Goal: Check status: Check status

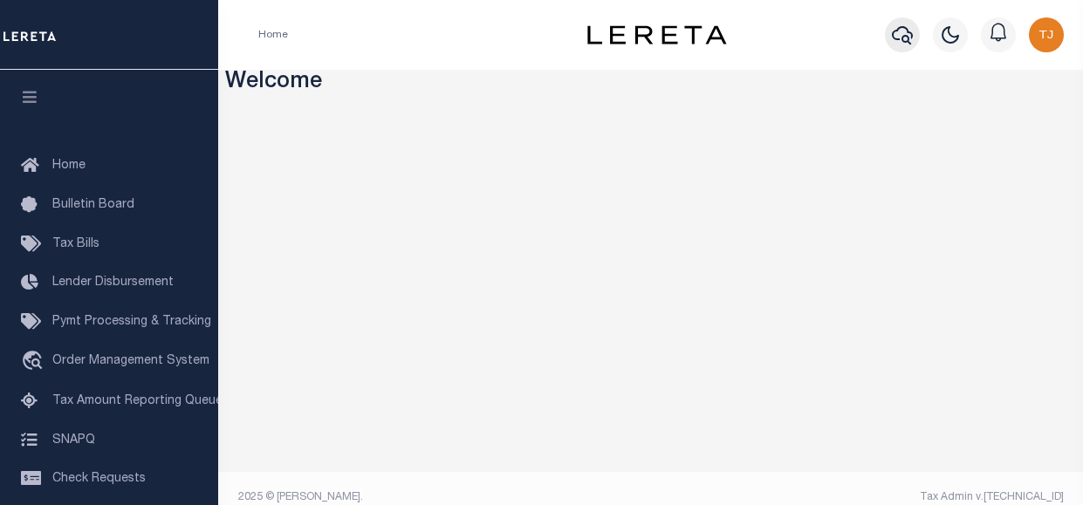
click at [909, 35] on icon "button" at bounding box center [902, 34] width 21 height 21
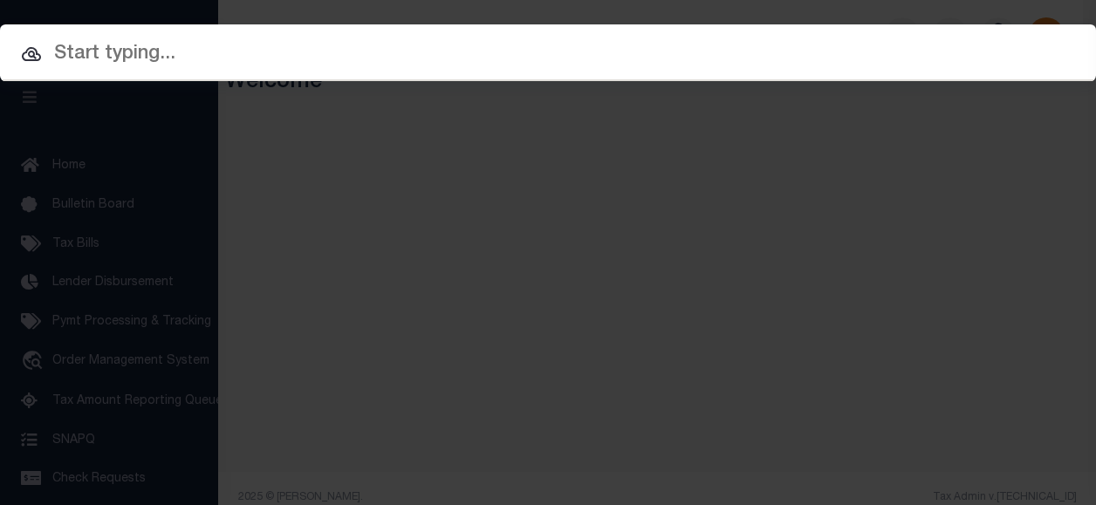
click at [470, 50] on input "text" at bounding box center [548, 54] width 1096 height 31
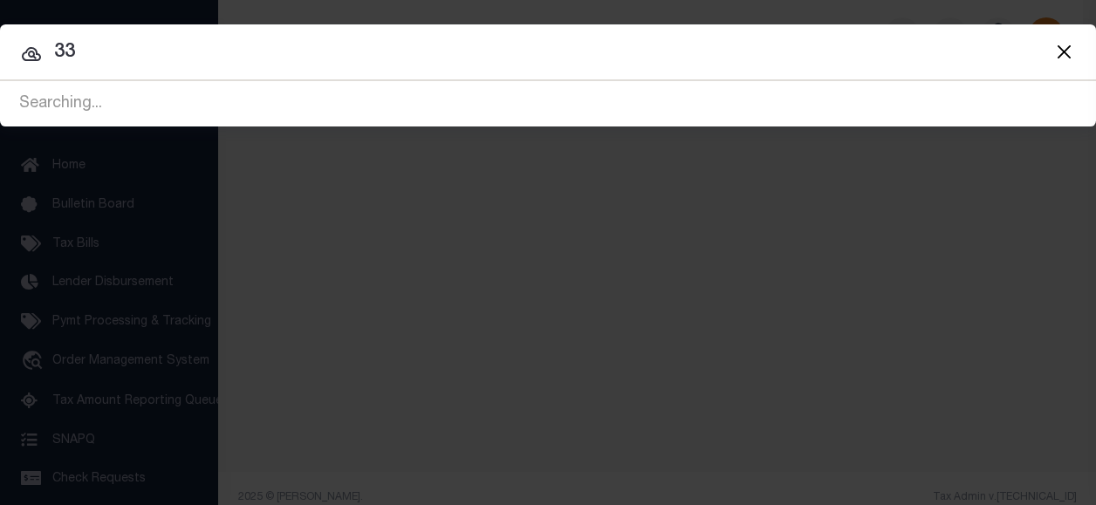
type input "3"
type input "10020564"
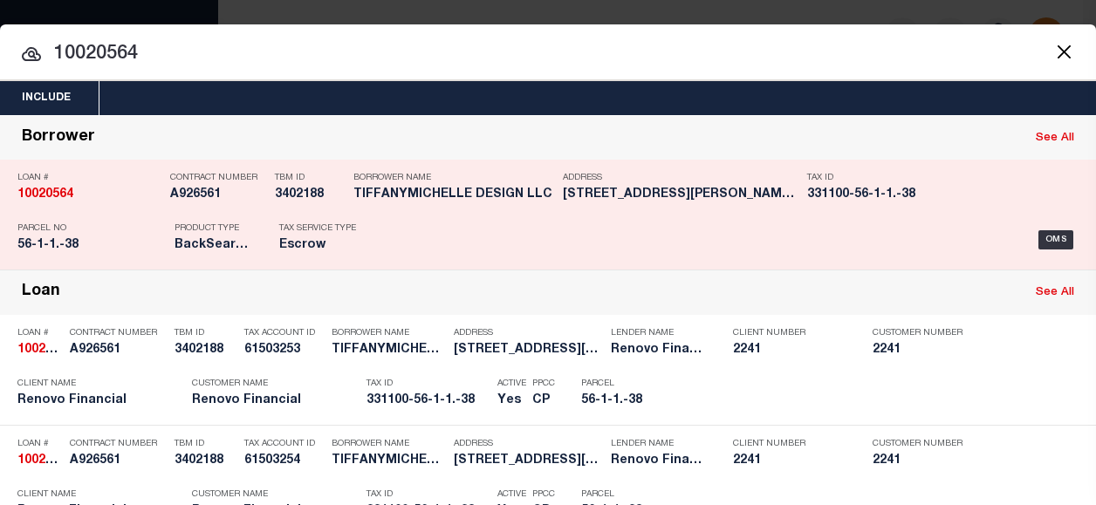
click at [560, 181] on div "Address 424 CARPENTER AVE UNIT 15 NEWBU..." at bounding box center [672, 189] width 244 height 51
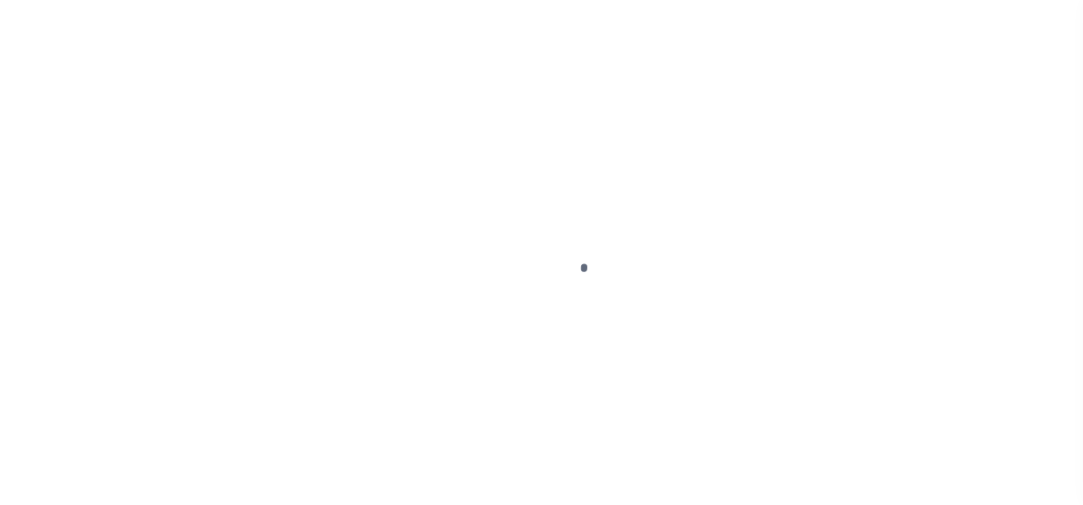
type input "10020564"
type input "TIFFANYMICHELLE DESIGN LLC"
select select
type input "[STREET_ADDRESS][PERSON_NAME]"
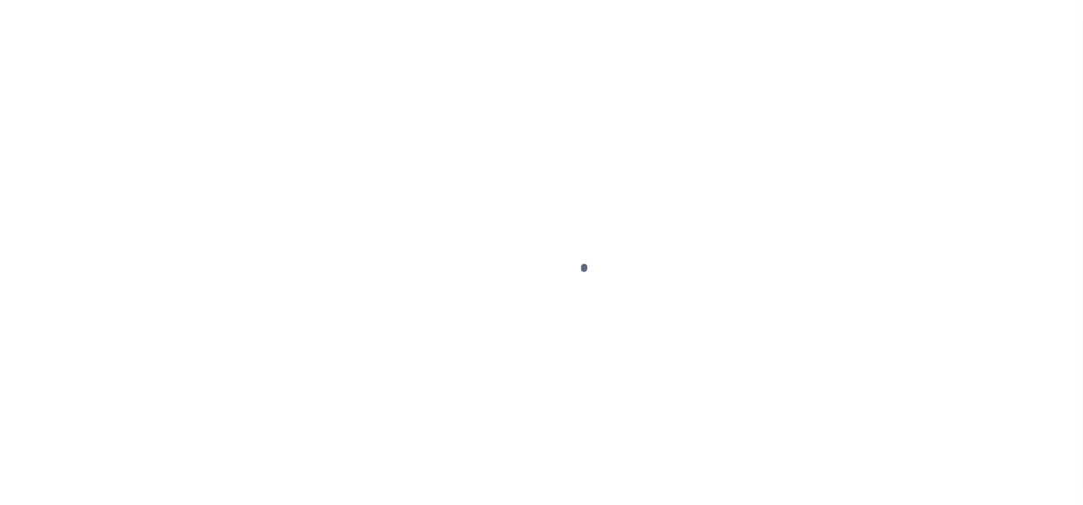
type input "[GEOGRAPHIC_DATA] 12550"
select select "10"
select select "Escrow"
type input "[STREET_ADDRESS][PERSON_NAME]"
type input "33110005600000010010000038"
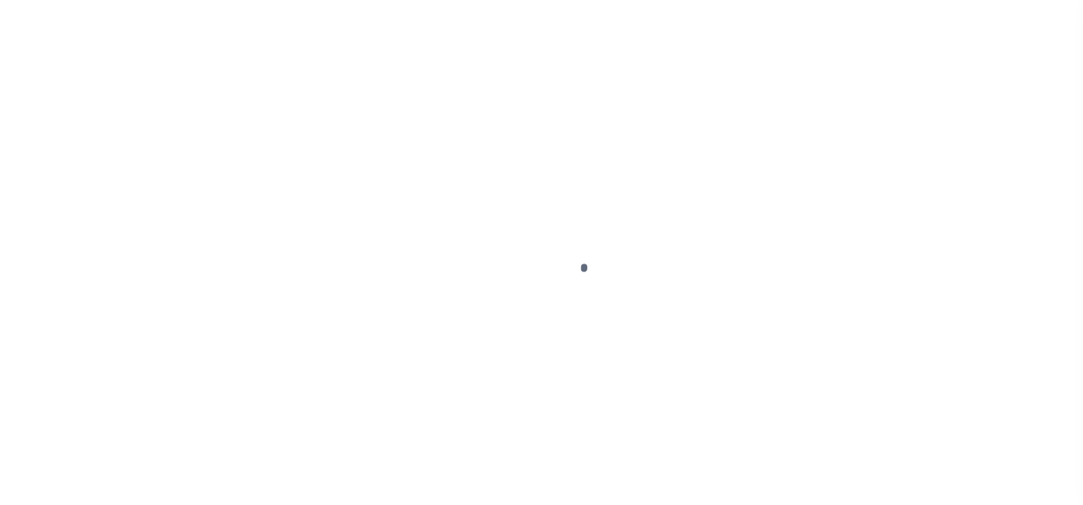
type input "NEWBURGH, NY 12550"
type input "a0kUS000007eCL2"
type input "NY"
select select
type textarea "Liability Limited to Customer Provided Parcel"
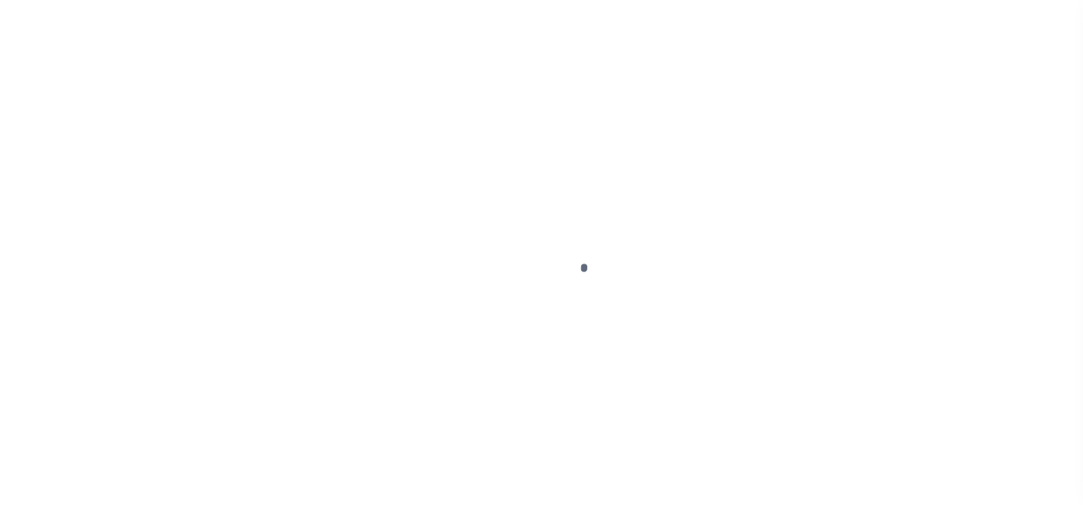
select select "25067"
select select
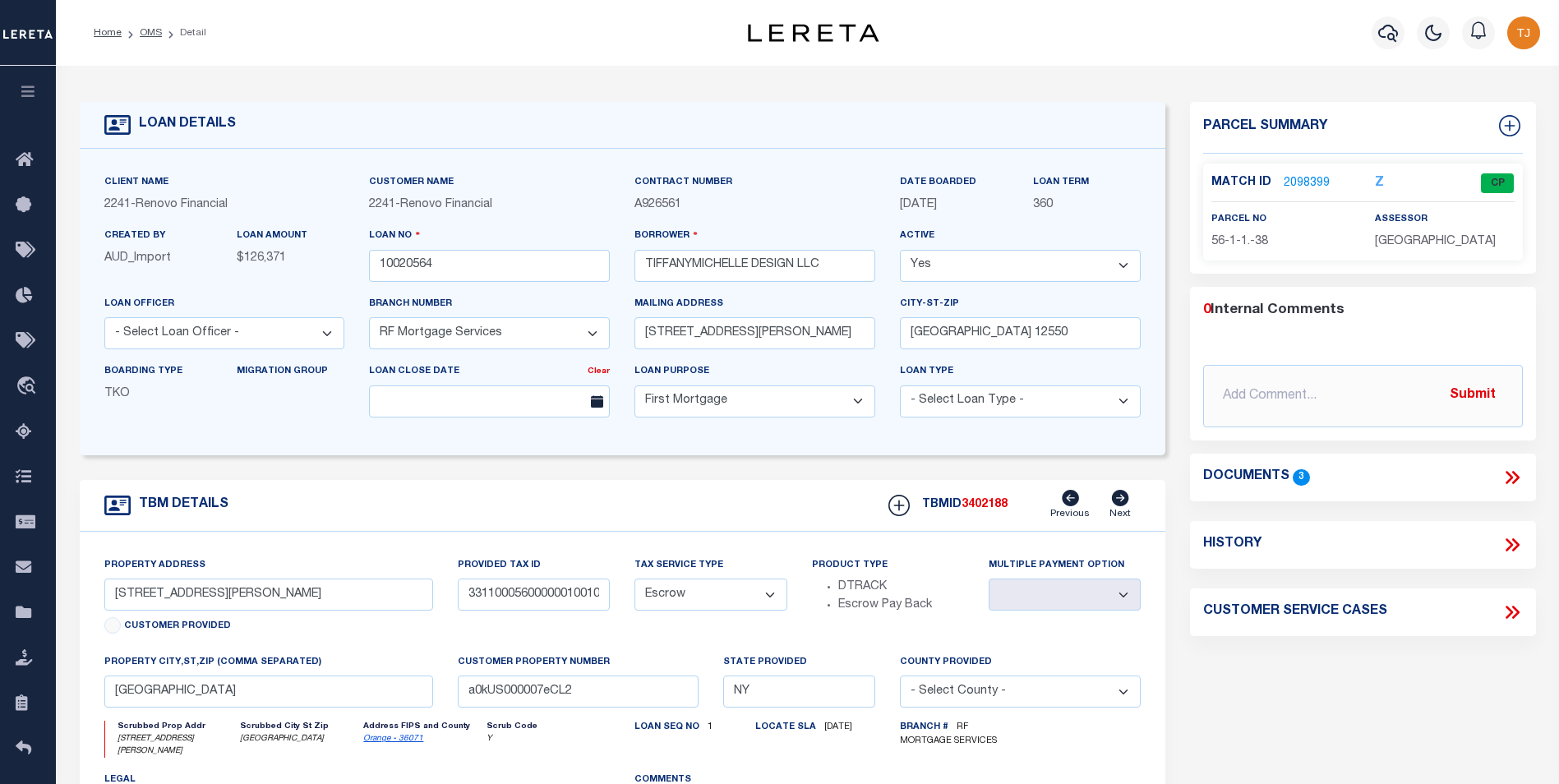
click at [1019, 474] on div "History" at bounding box center [1362, 544] width 319 height 22
click at [1019, 474] on icon at bounding box center [1511, 544] width 22 height 22
select select "100"
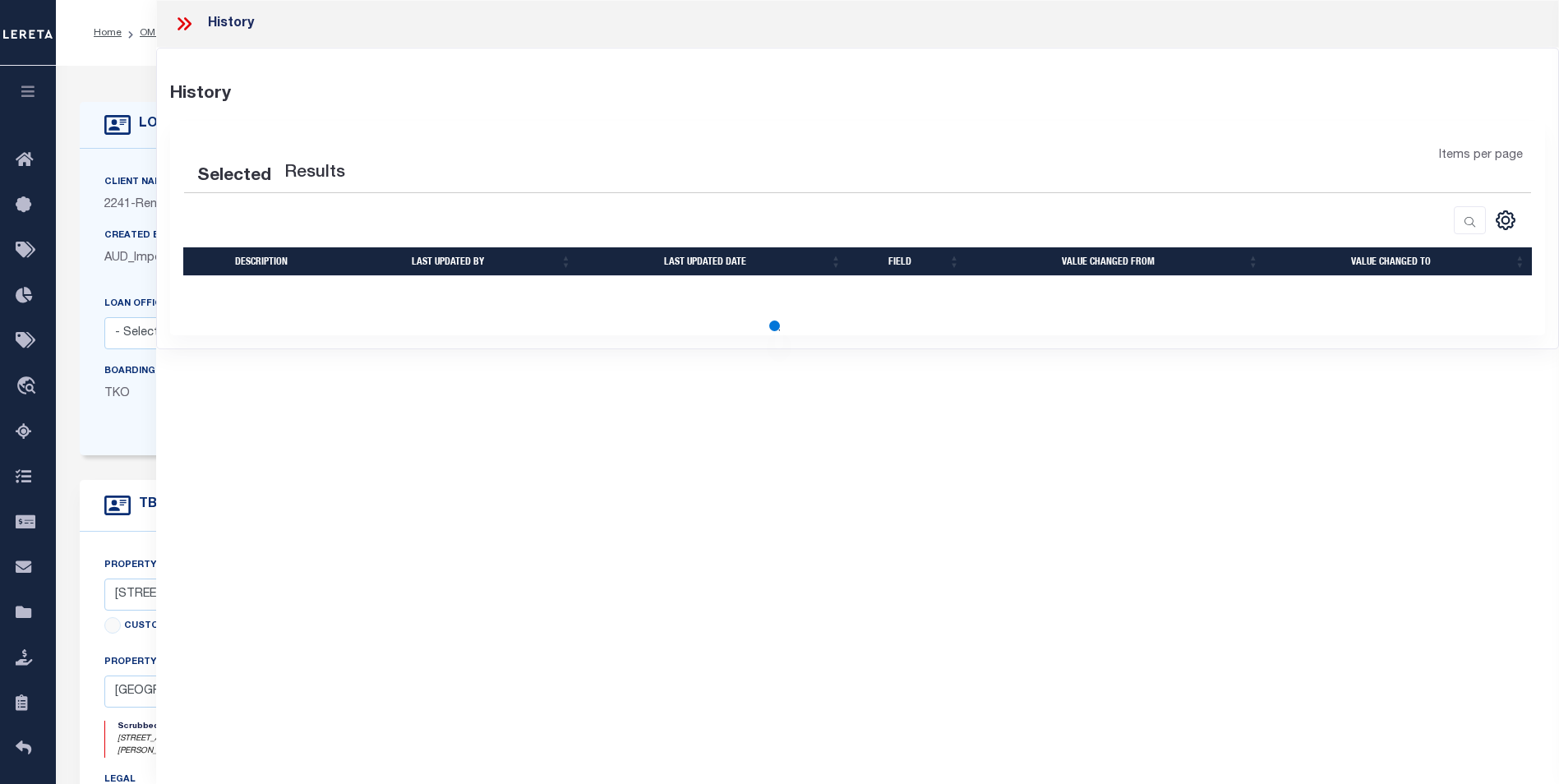
select select "100"
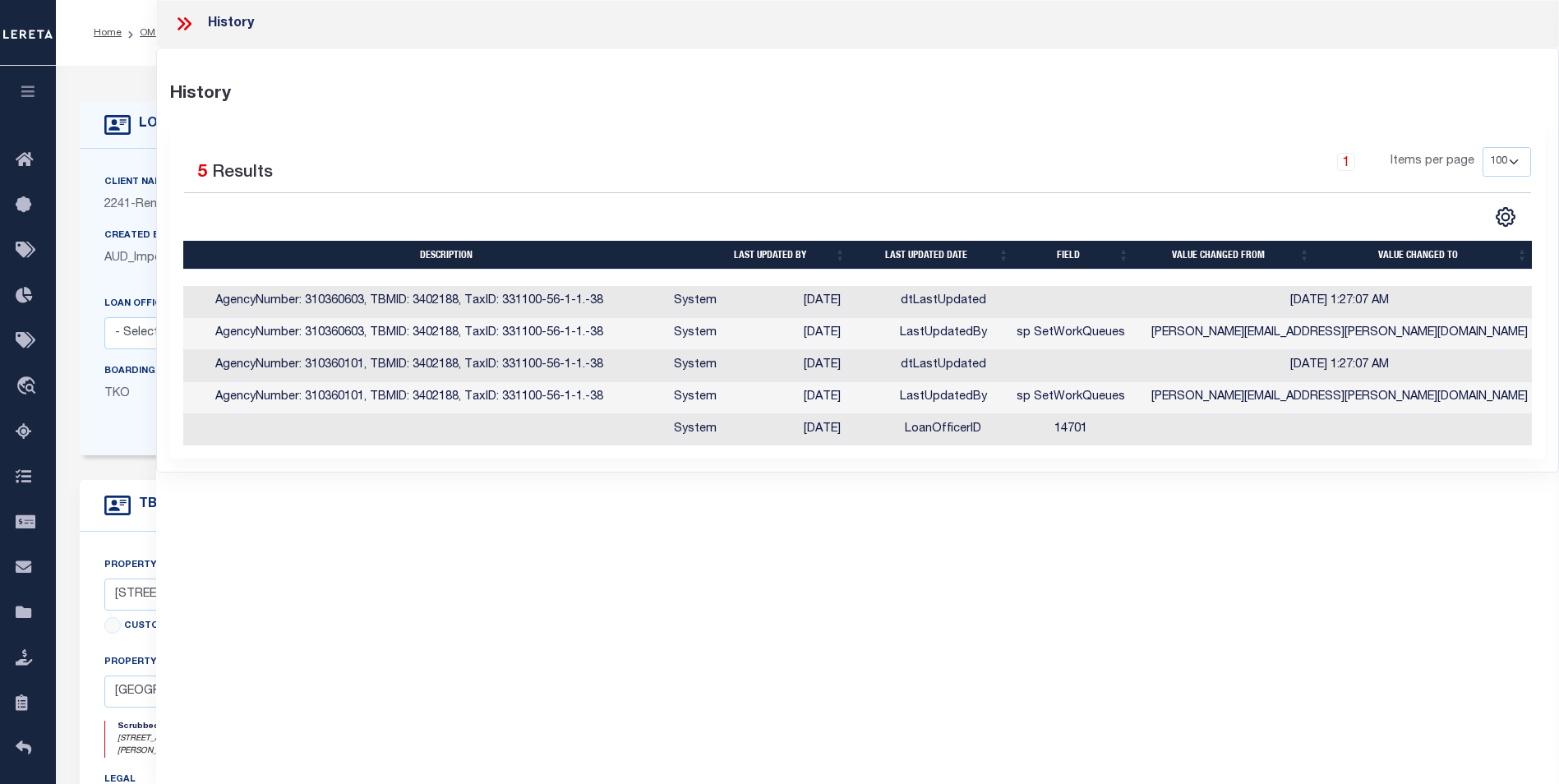
click at [181, 20] on icon at bounding box center [182, 24] width 8 height 13
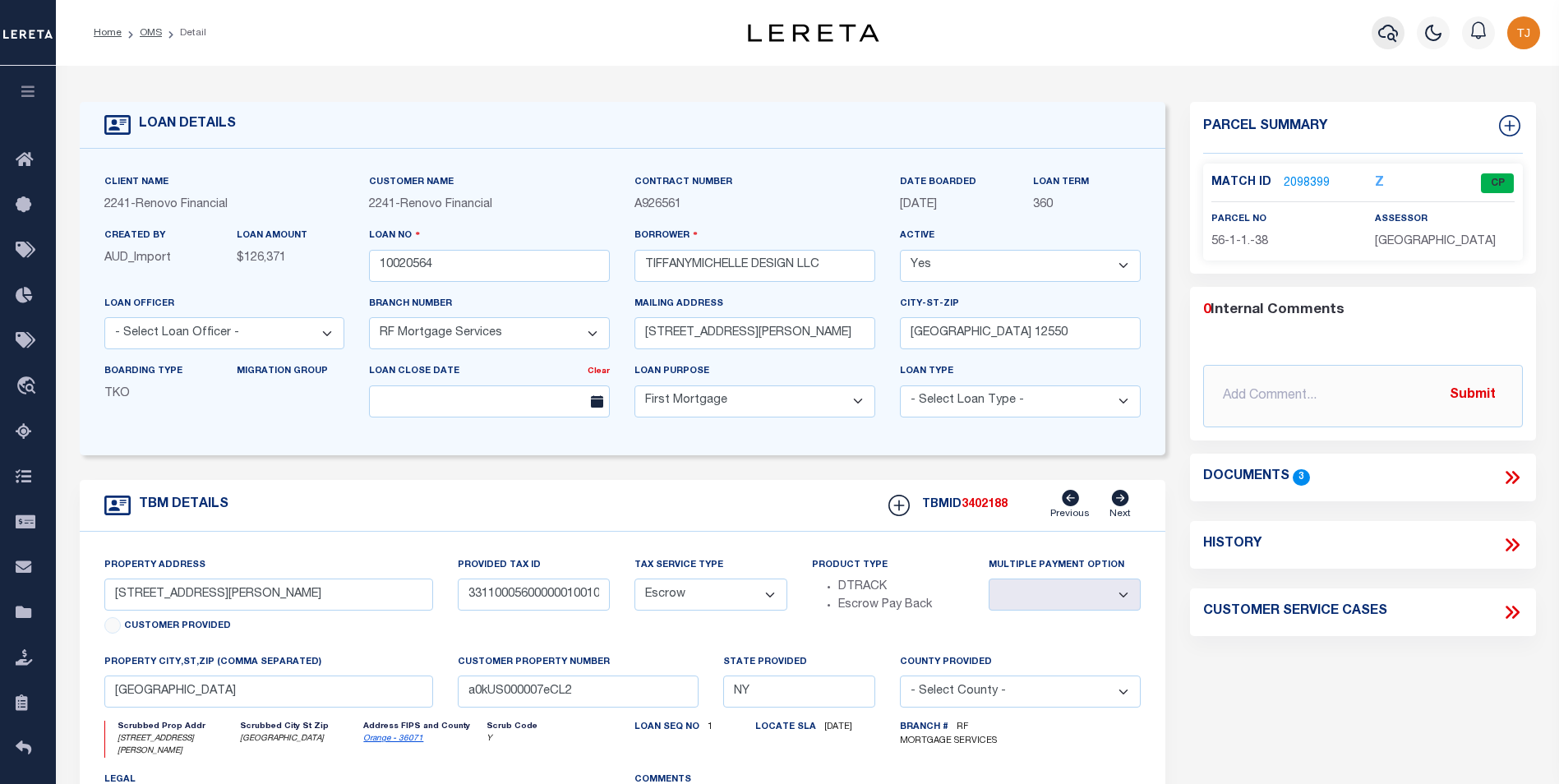
click at [1019, 27] on icon "button" at bounding box center [1388, 32] width 20 height 20
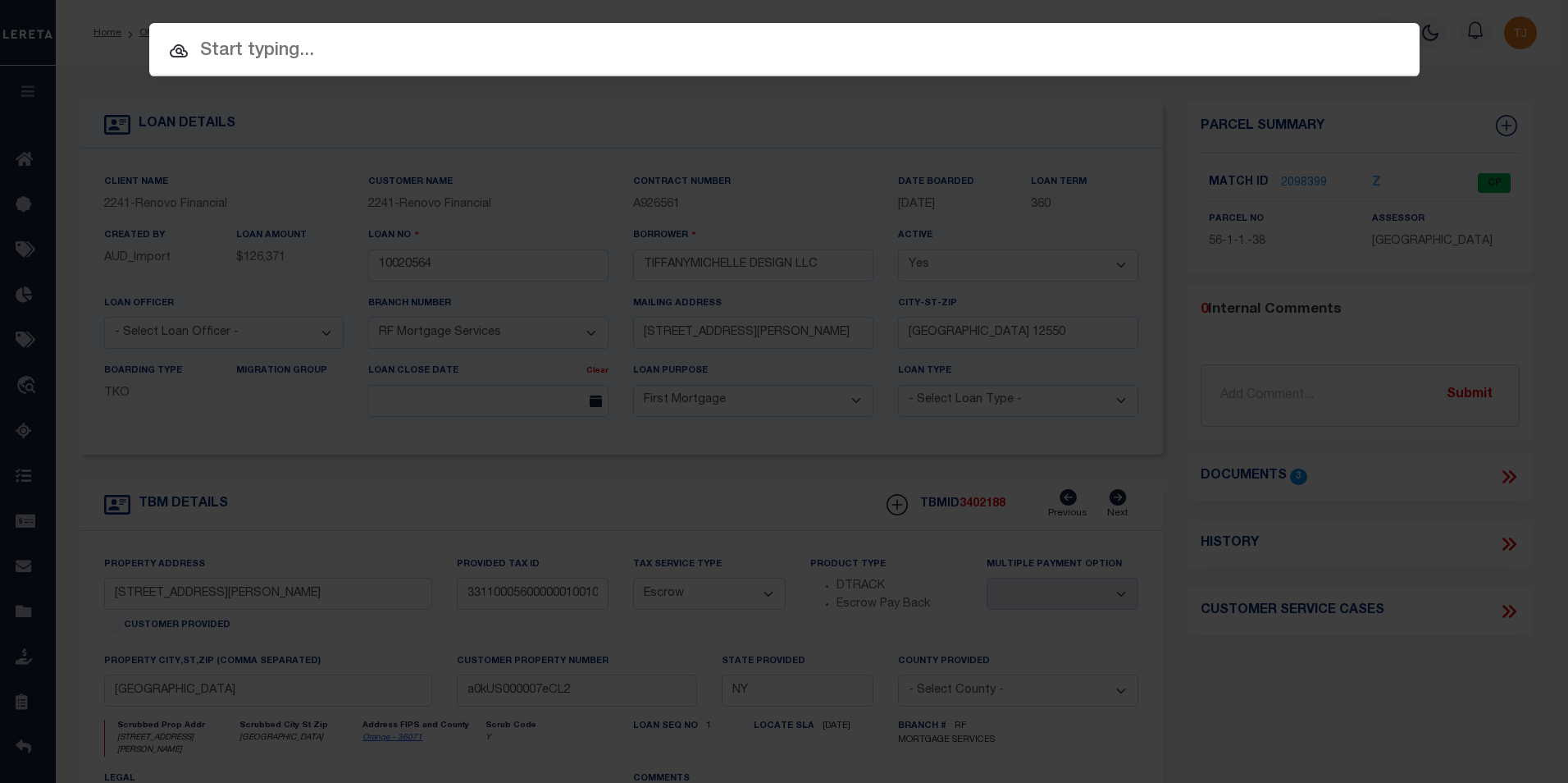
click at [935, 46] on input "text" at bounding box center [784, 51] width 1270 height 29
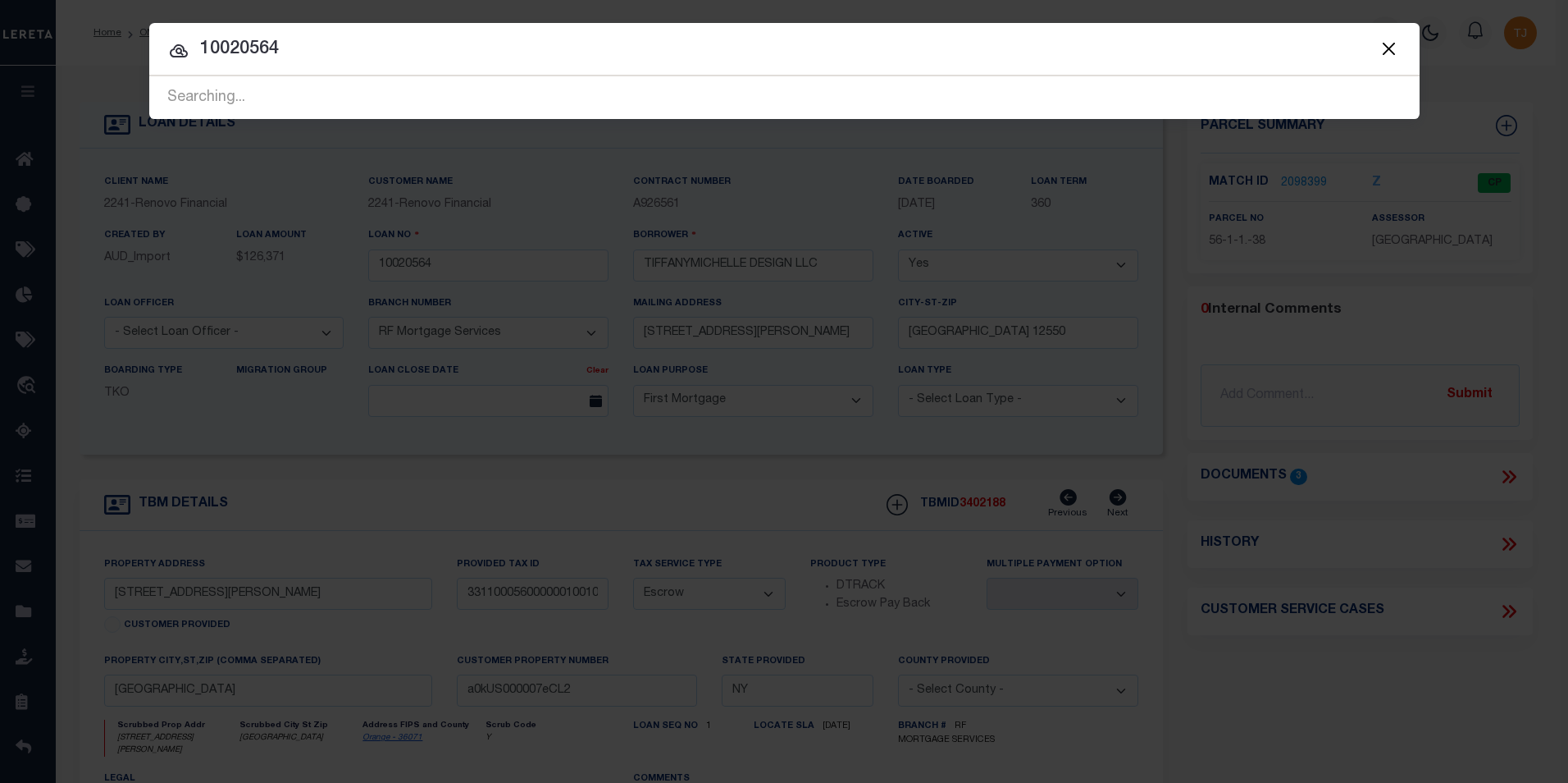
type input "10020564"
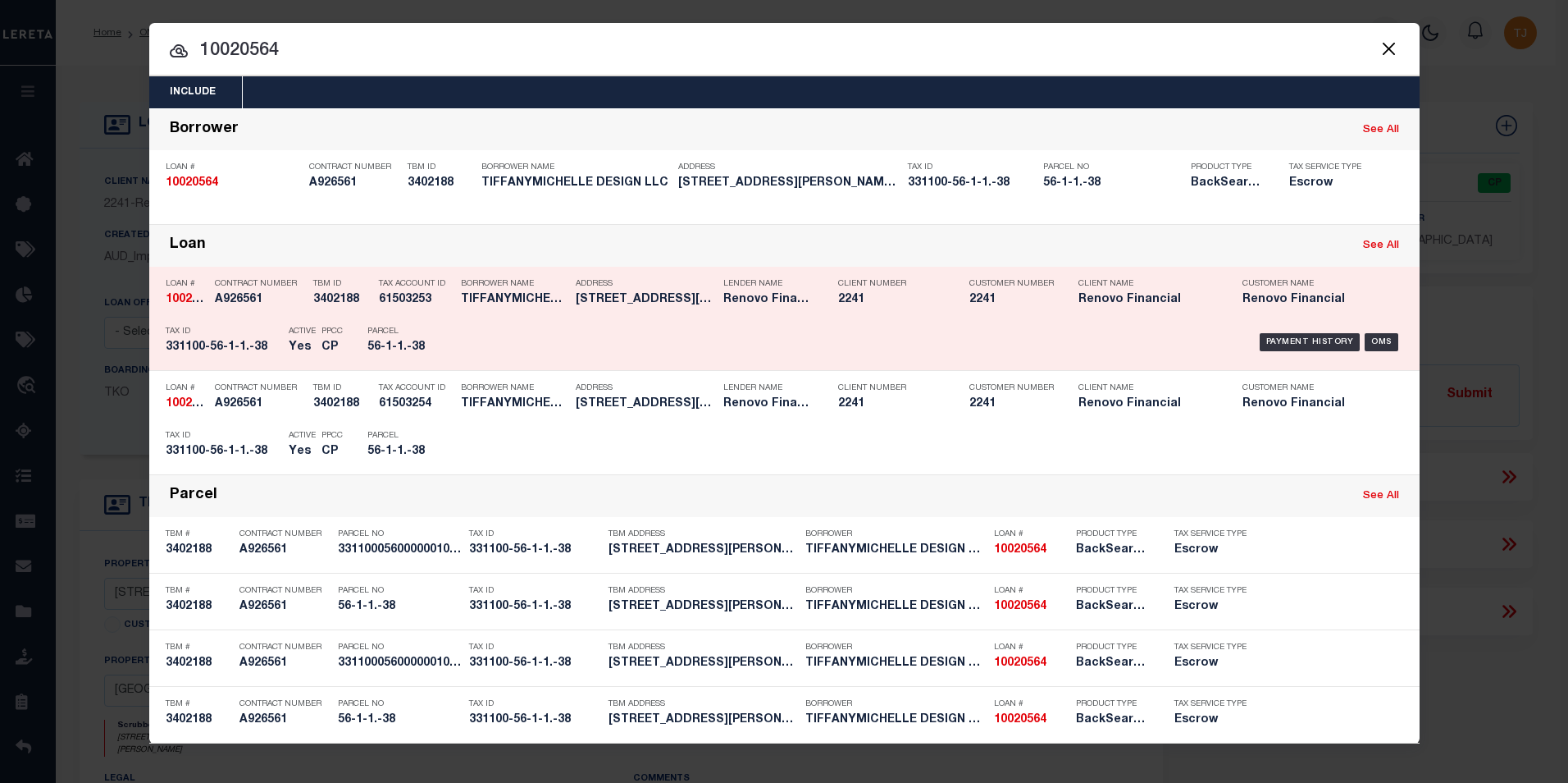
click at [544, 328] on div "Payment History OMS" at bounding box center [935, 342] width 938 height 48
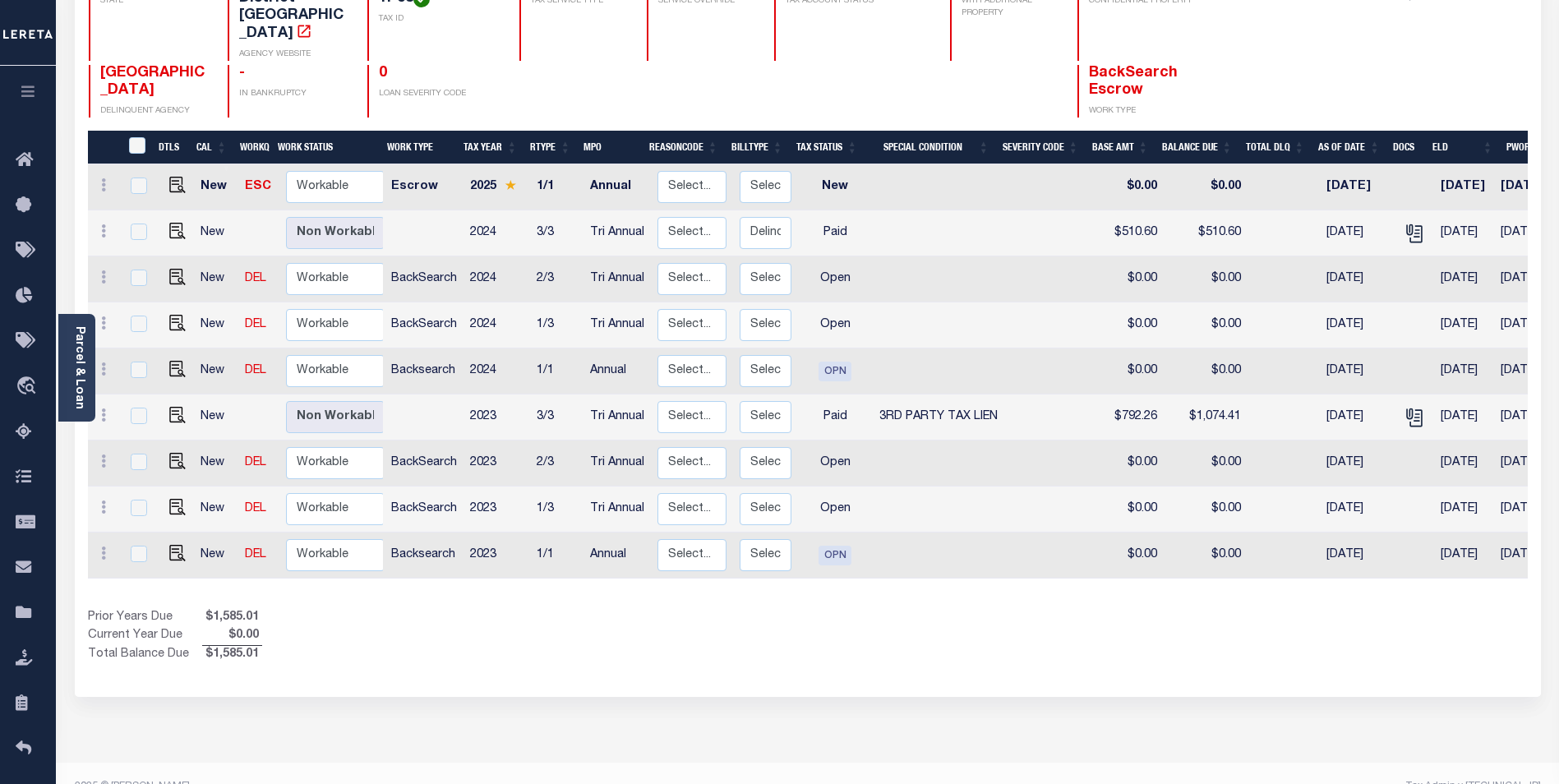
scroll to position [232, 0]
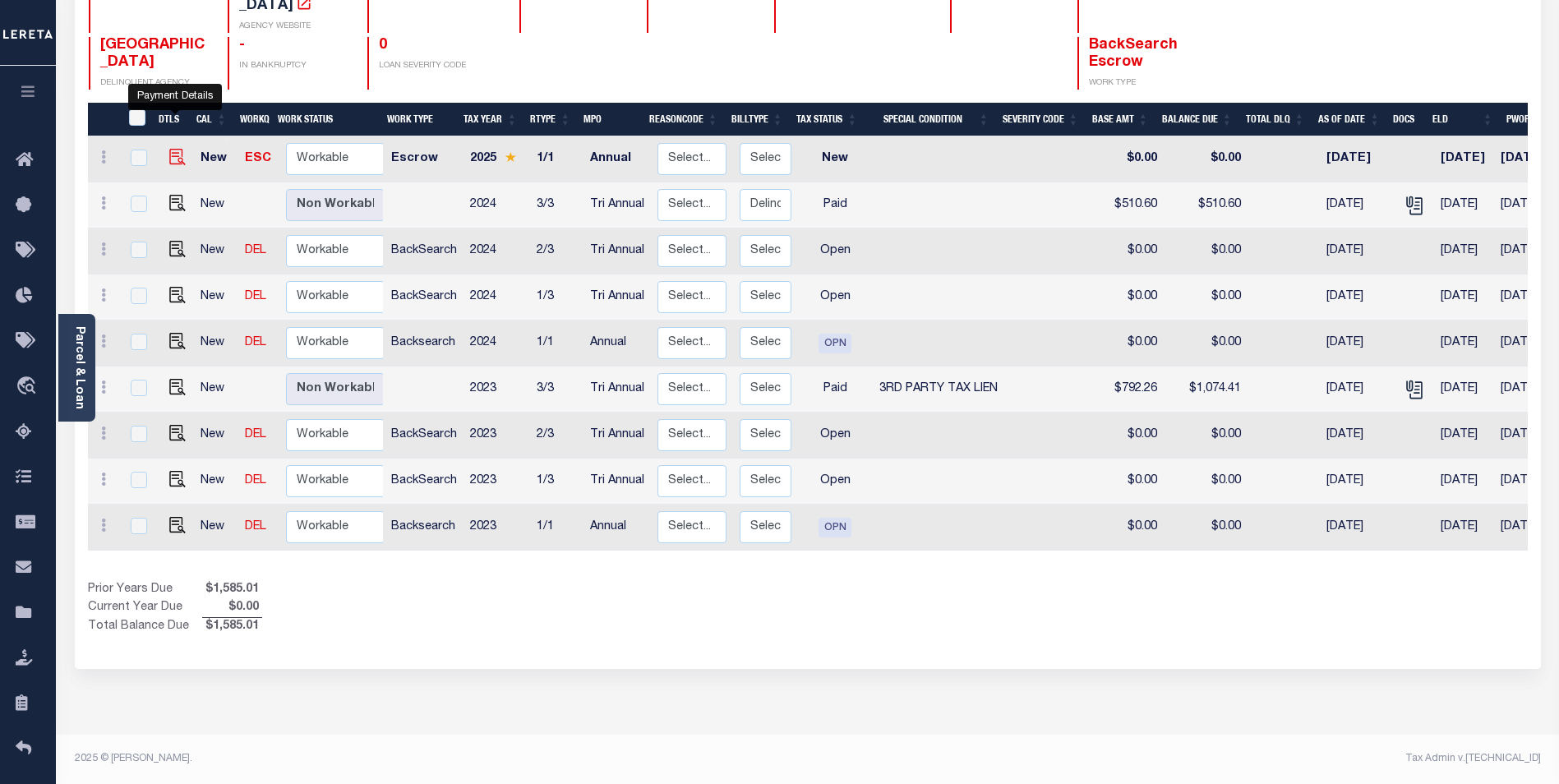
click at [171, 149] on img "" at bounding box center [177, 156] width 16 height 16
checkbox input "true"
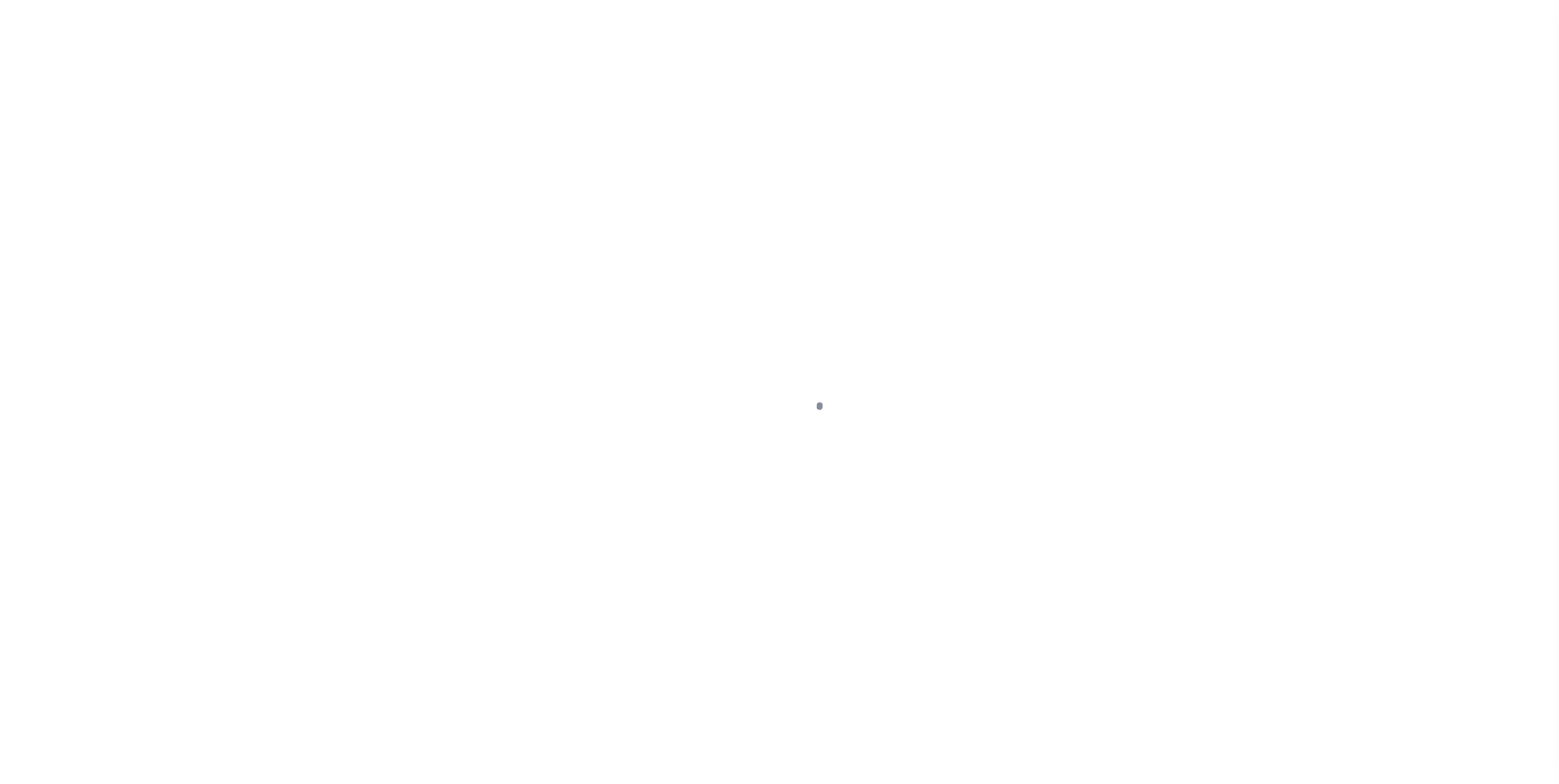
checkbox input "false"
type input "Annual"
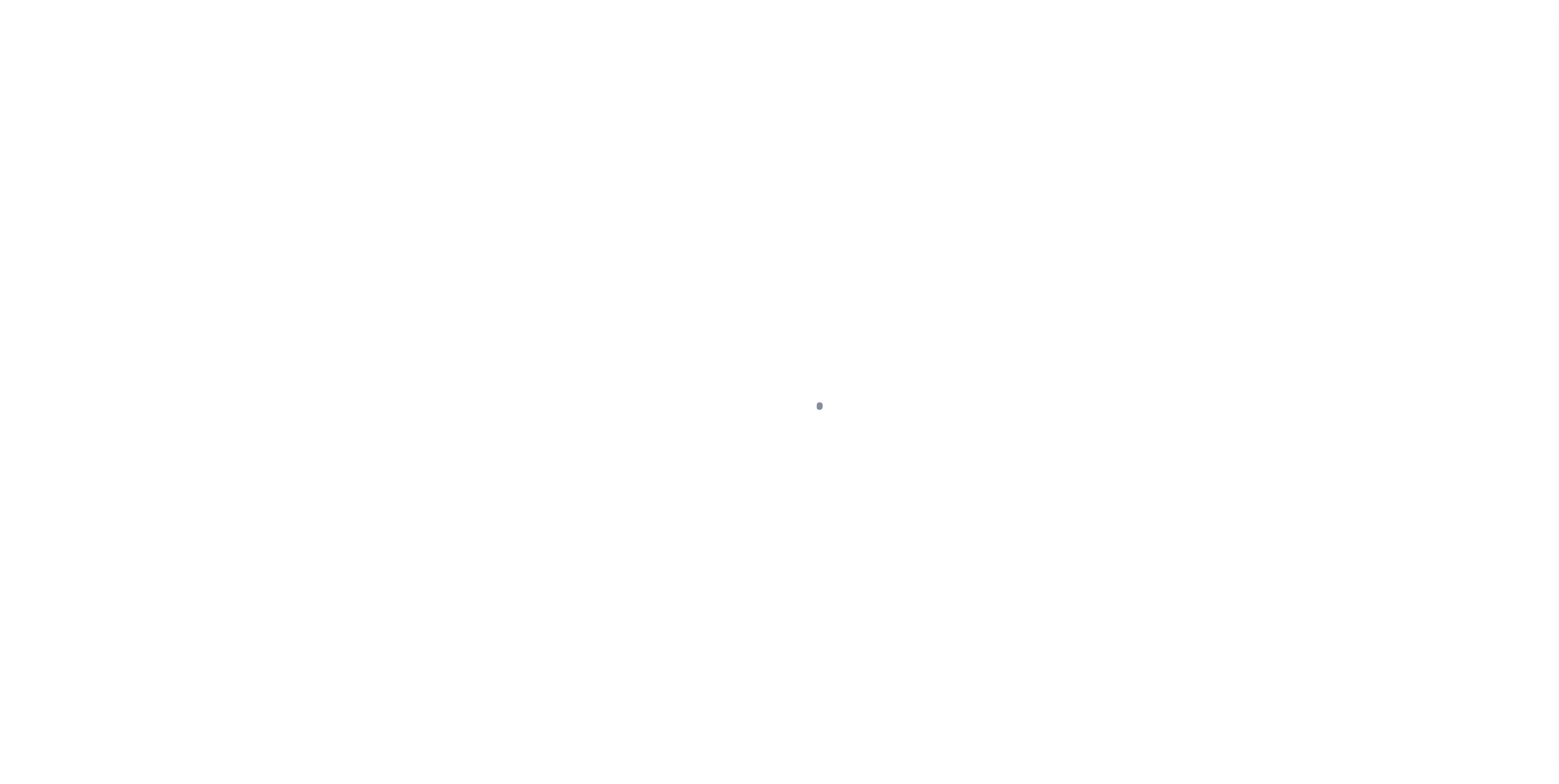
type input "06/06/2025"
select select "NW2"
type input "0"
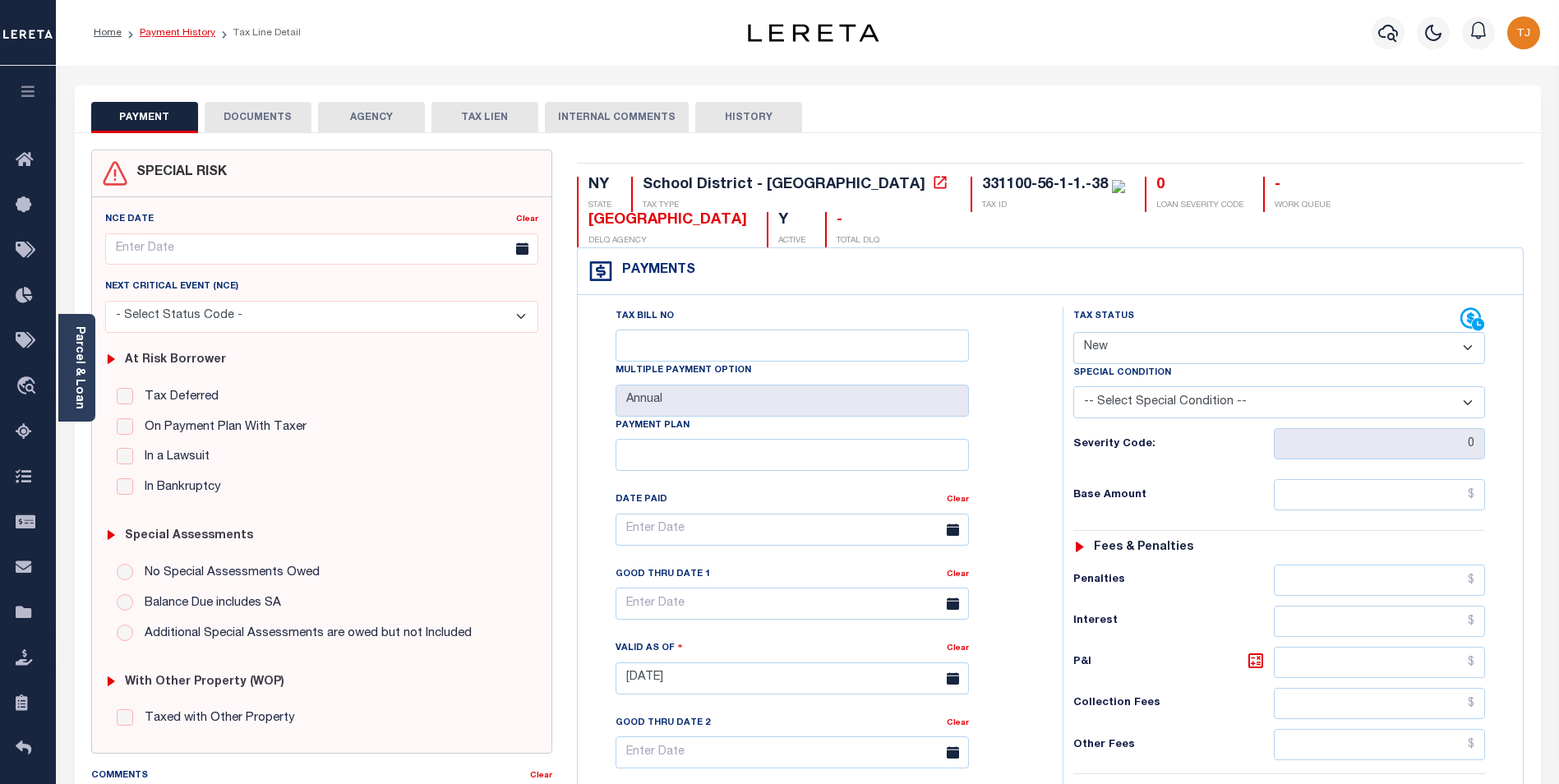
click at [177, 33] on link "Payment History" at bounding box center [177, 33] width 75 height 9
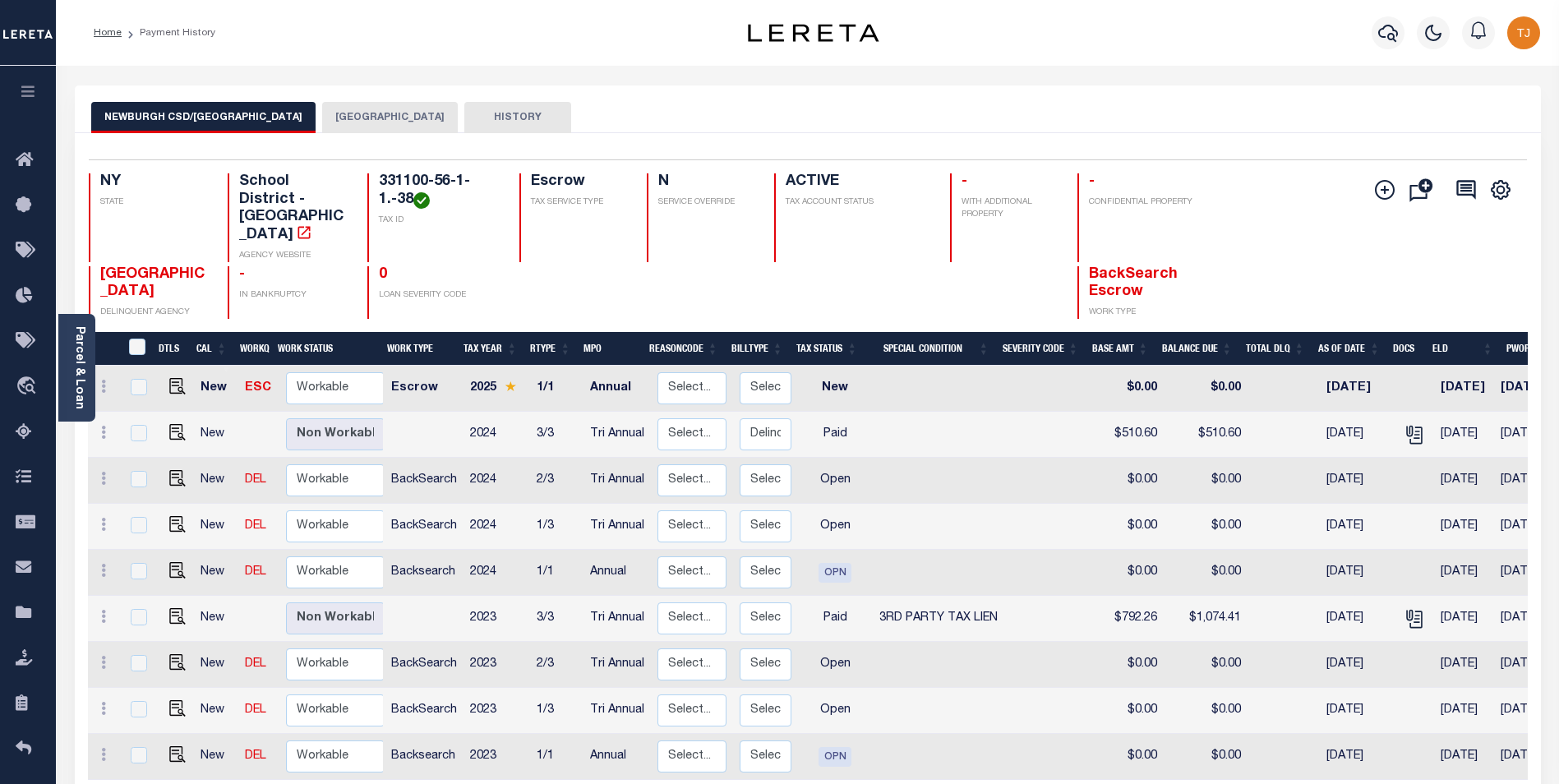
click at [174, 411] on td at bounding box center [174, 434] width 40 height 46
checkbox input "true"
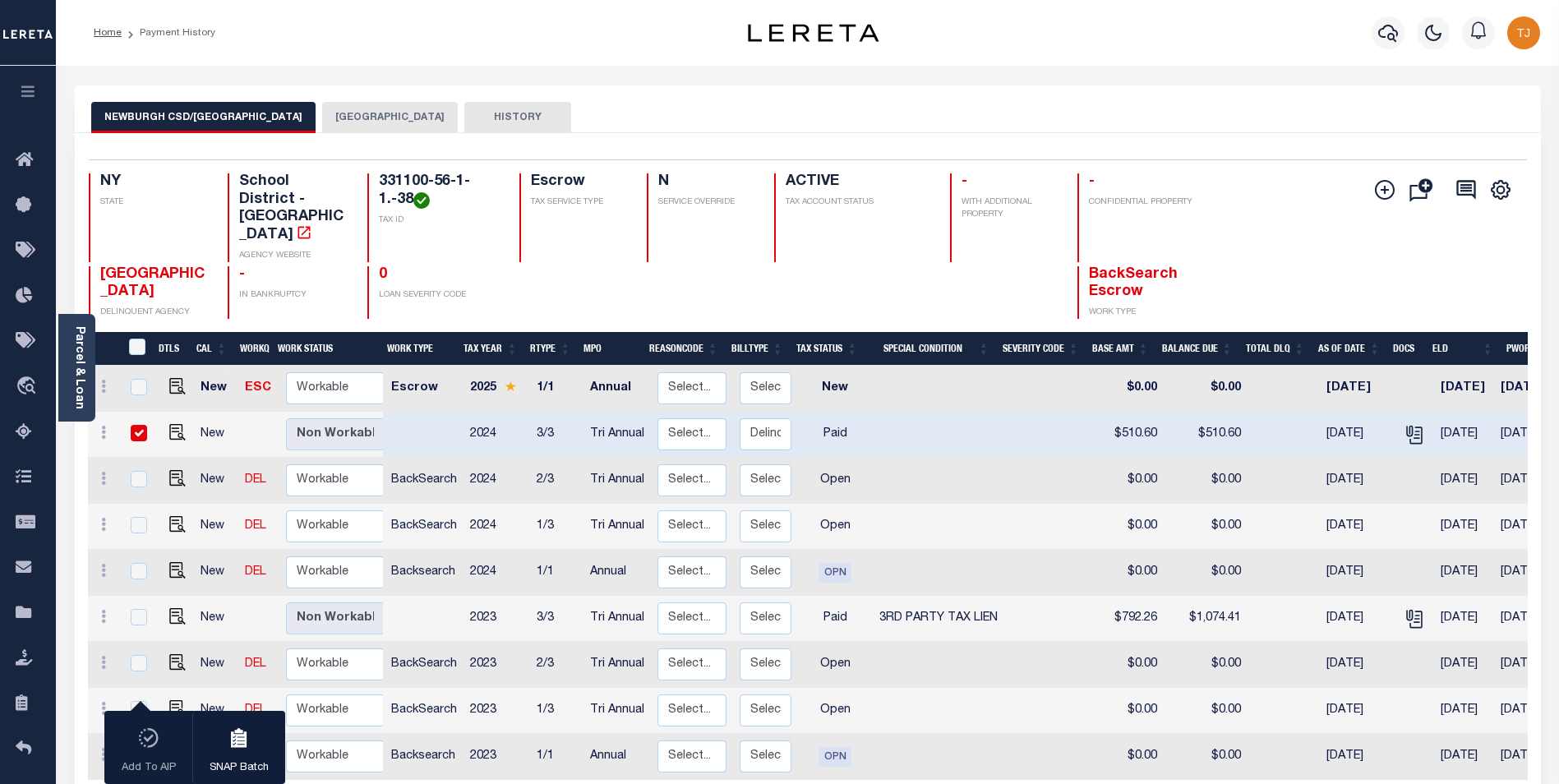
click at [135, 424] on input "checkbox" at bounding box center [138, 432] width 16 height 16
checkbox input "false"
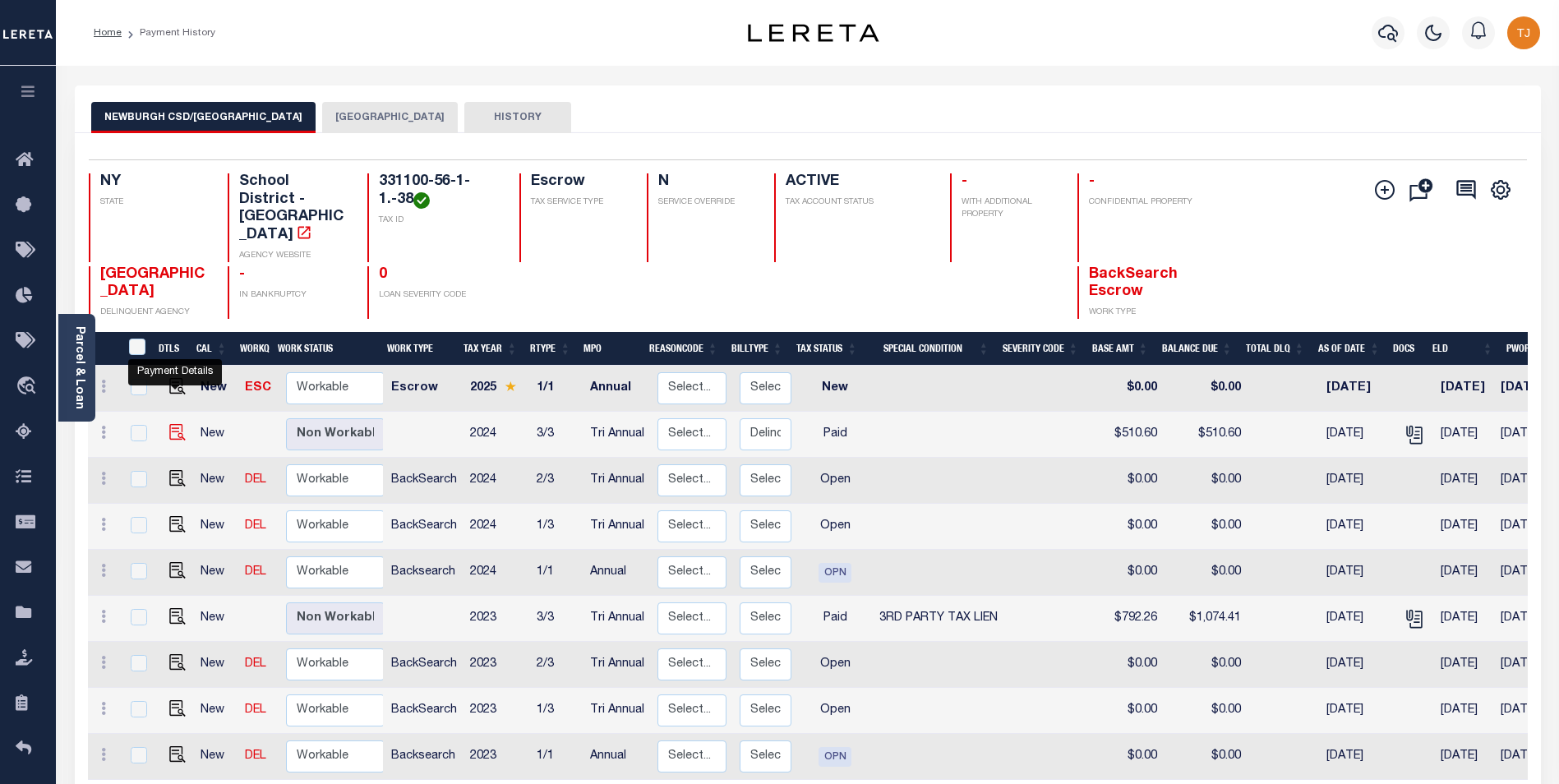
click at [183, 424] on img "" at bounding box center [177, 431] width 16 height 16
checkbox input "true"
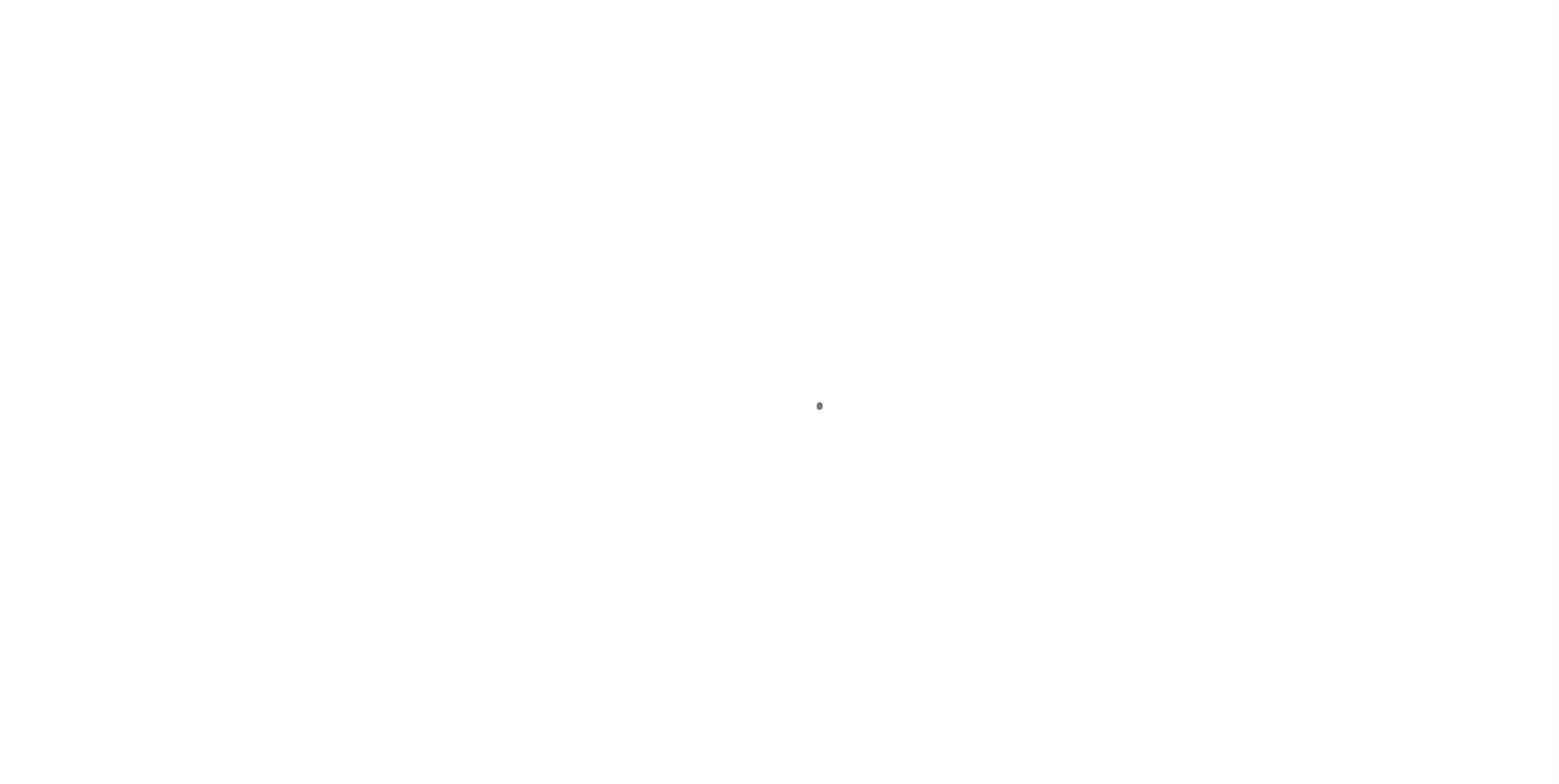
select select "PYD"
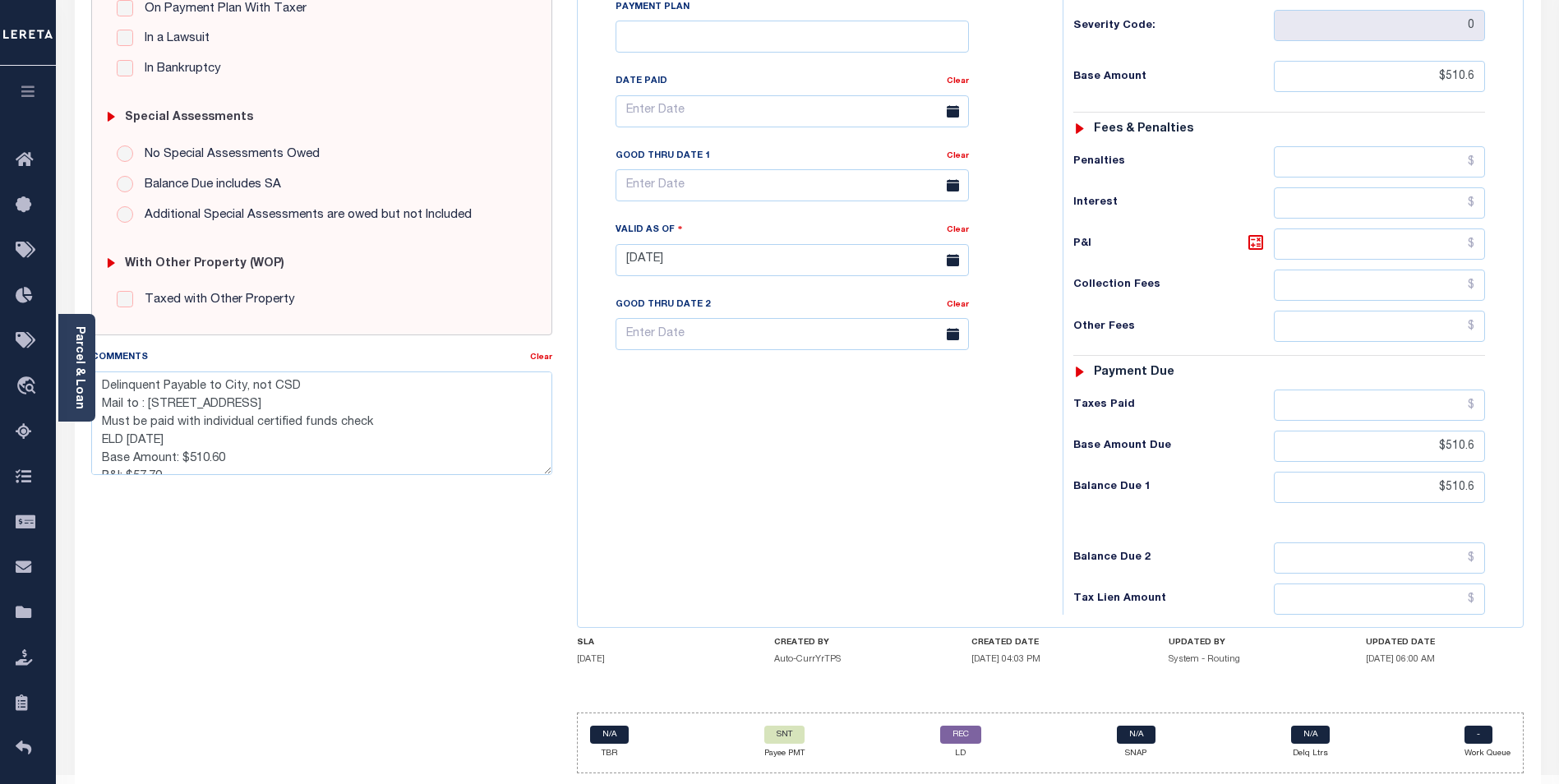
scroll to position [425, 0]
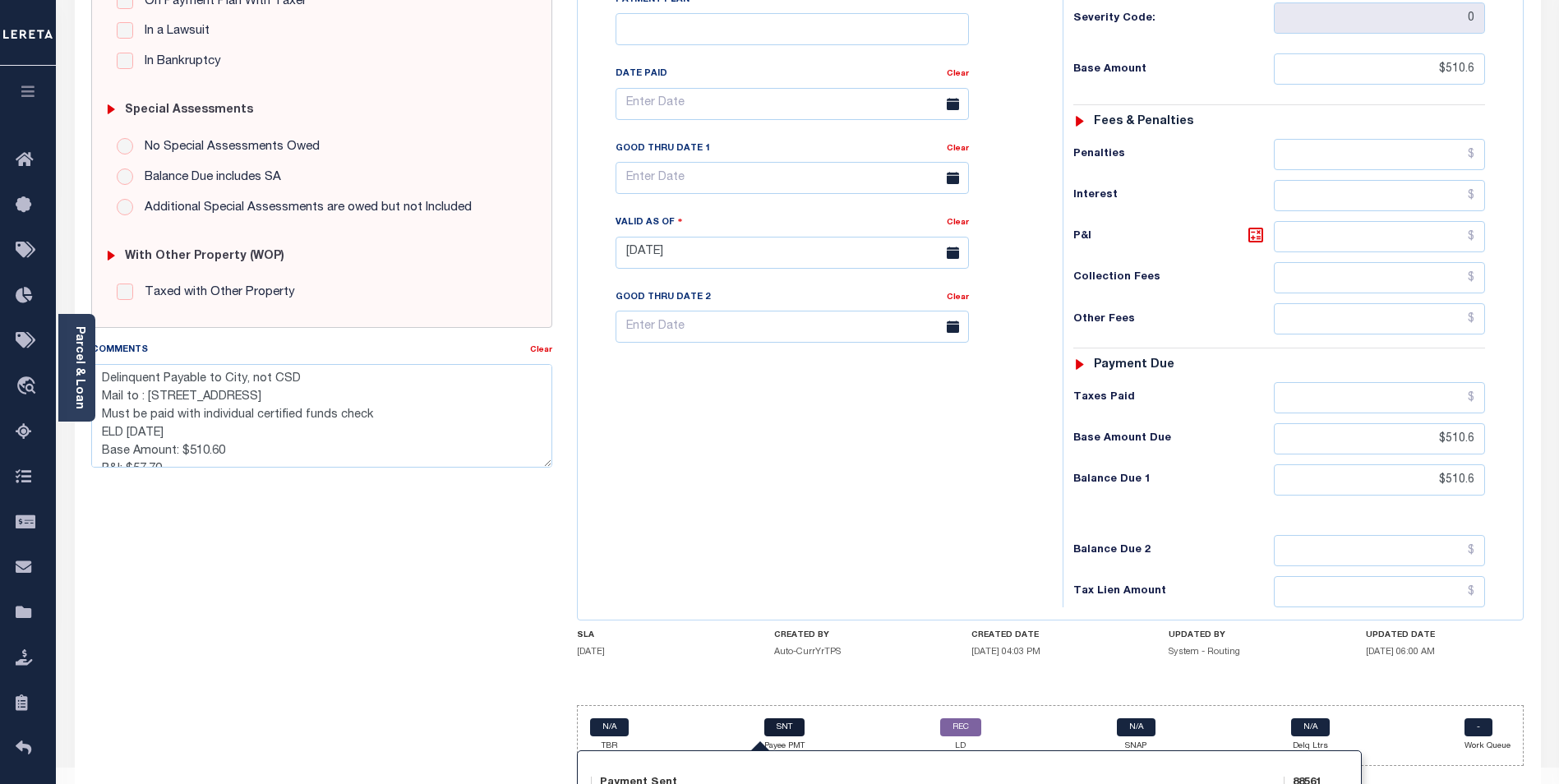
click at [780, 718] on link "SNT" at bounding box center [784, 727] width 40 height 18
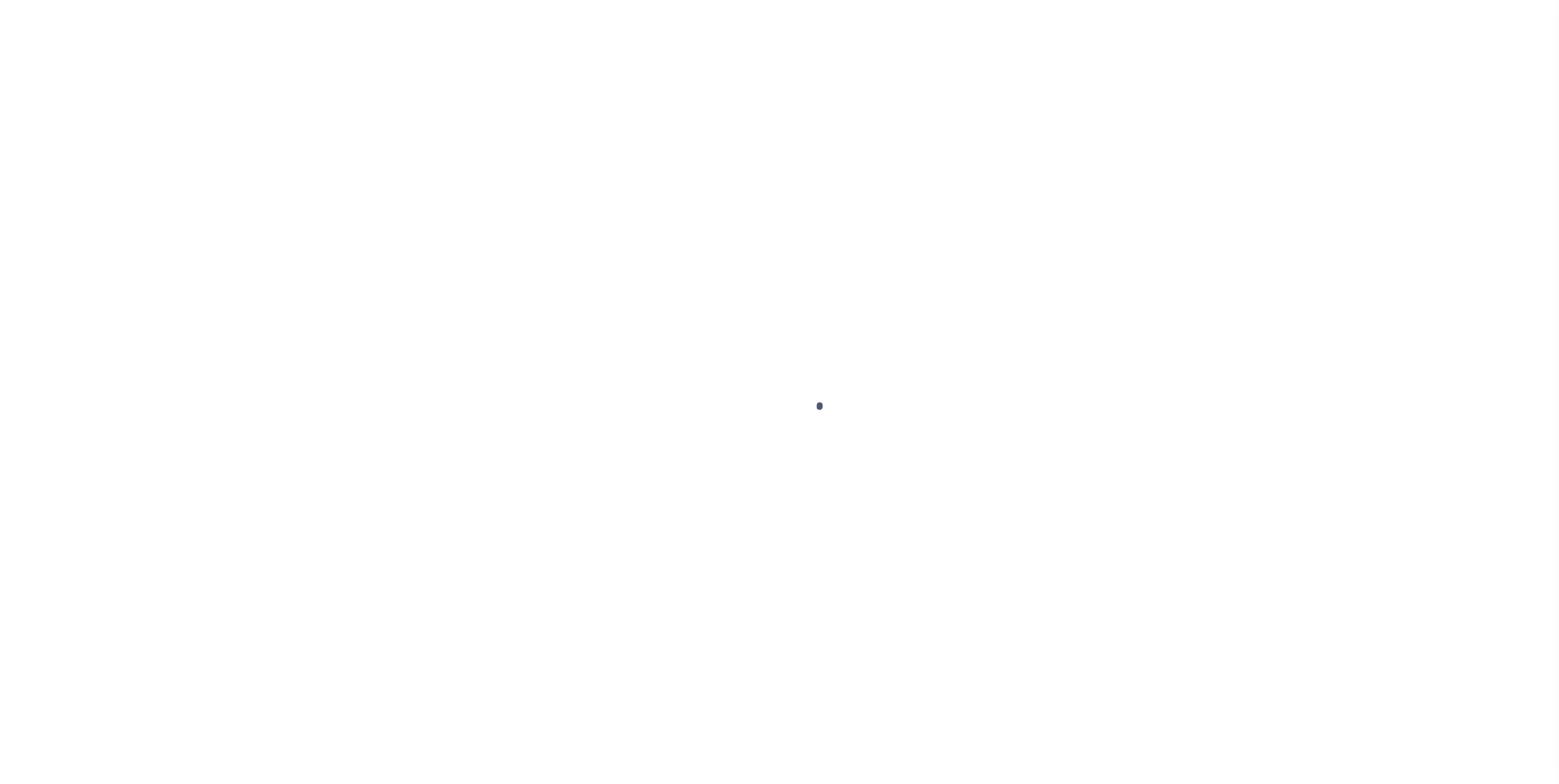
select select "SNT"
type input "02/23/2025"
type input "316A-231601542"
checkbox input "true"
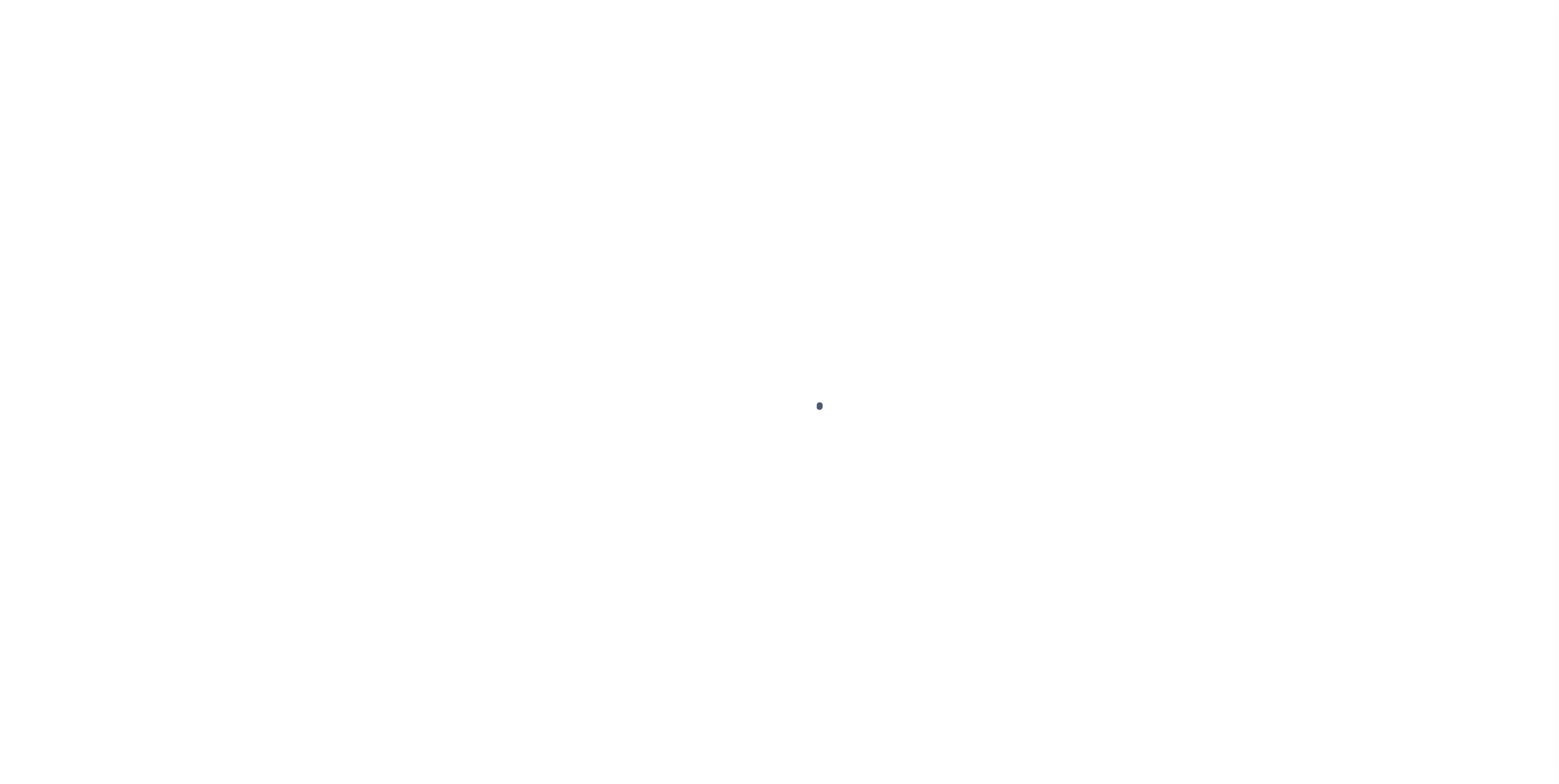
checkbox input "true"
select select "FDX"
type input "08/26/2025"
type input "$25.44"
type input "883880671224"
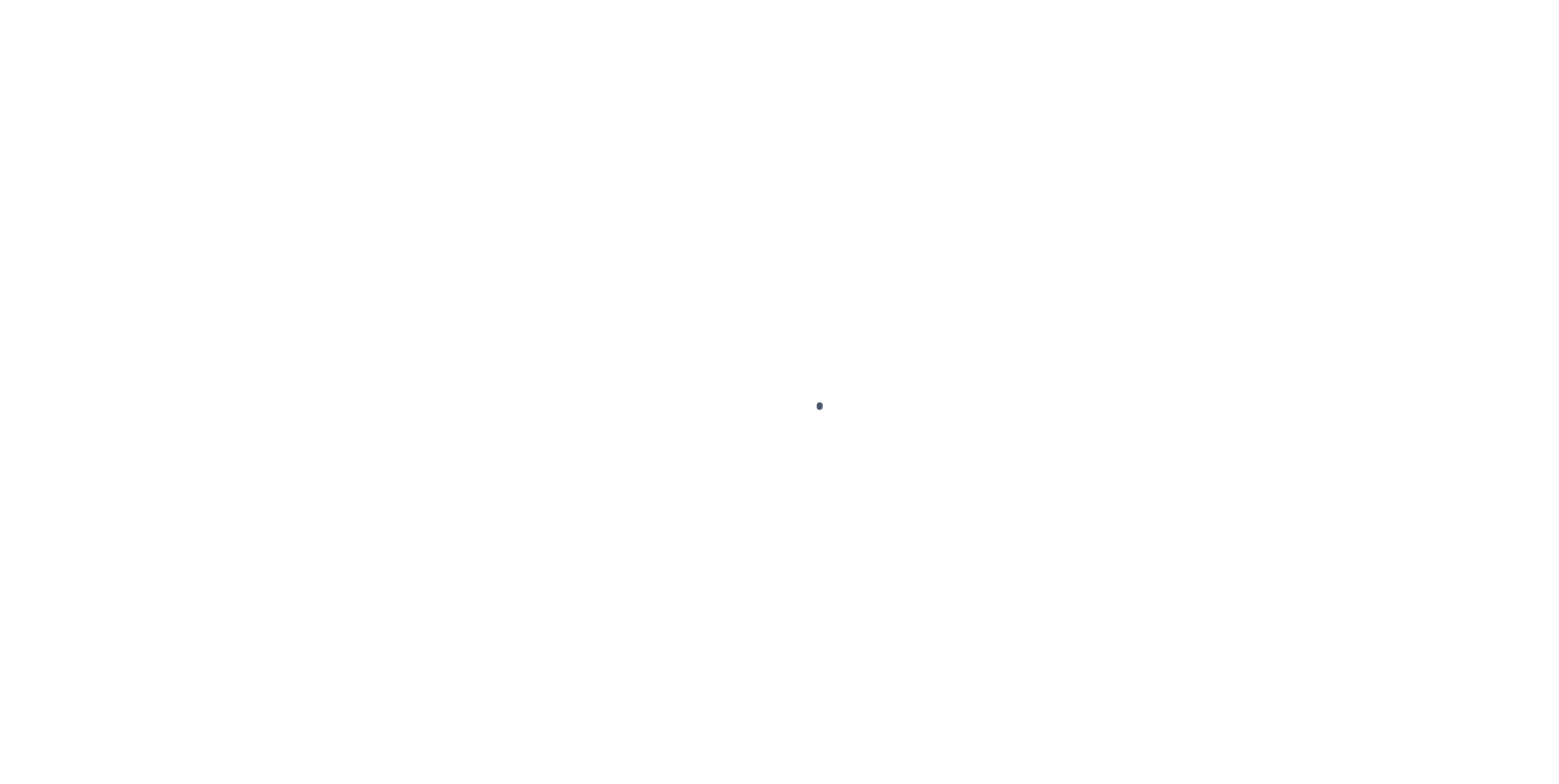
type input "N"
radio input "true"
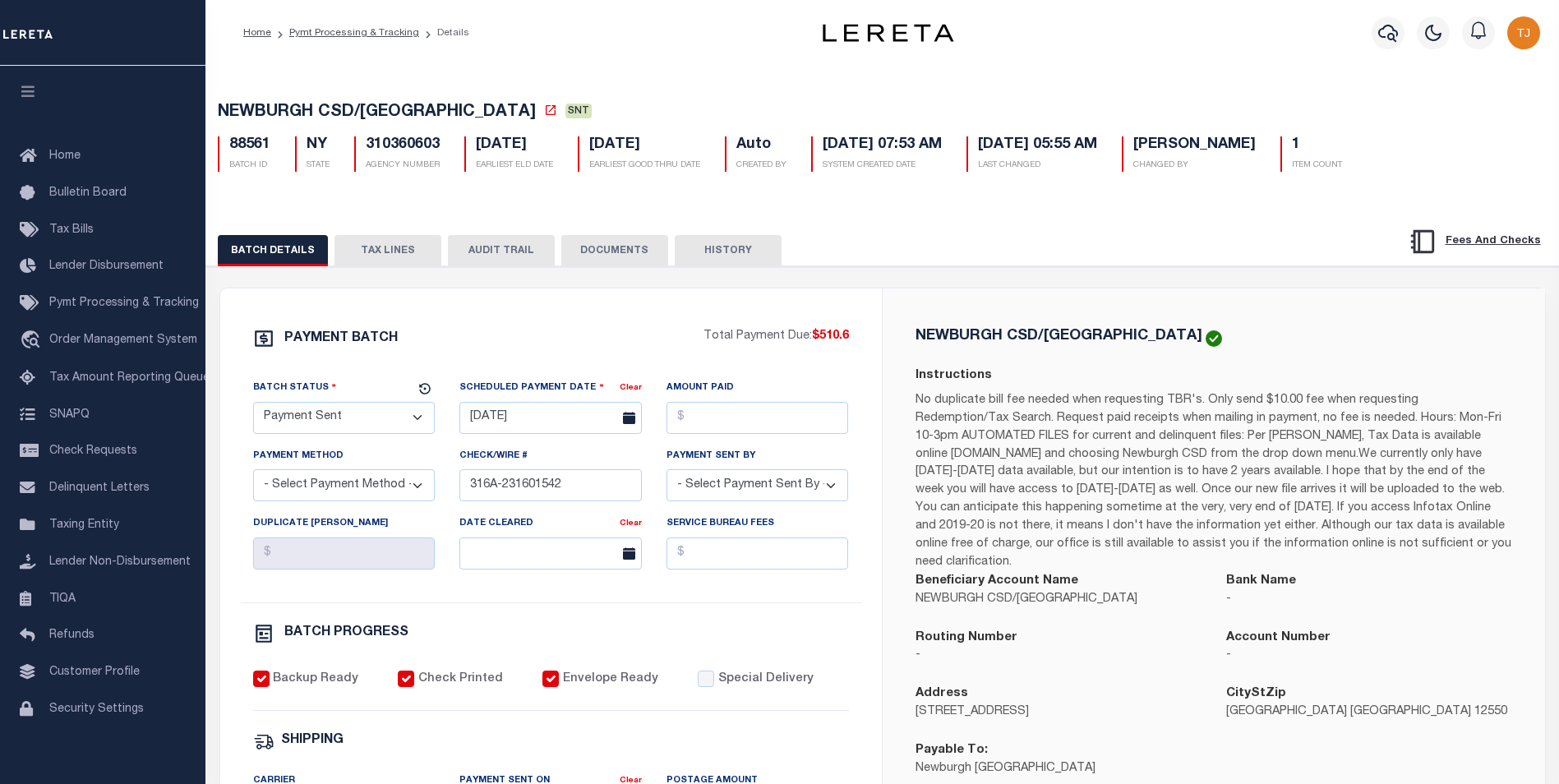
click at [615, 260] on button "DOCUMENTS" at bounding box center [614, 250] width 106 height 31
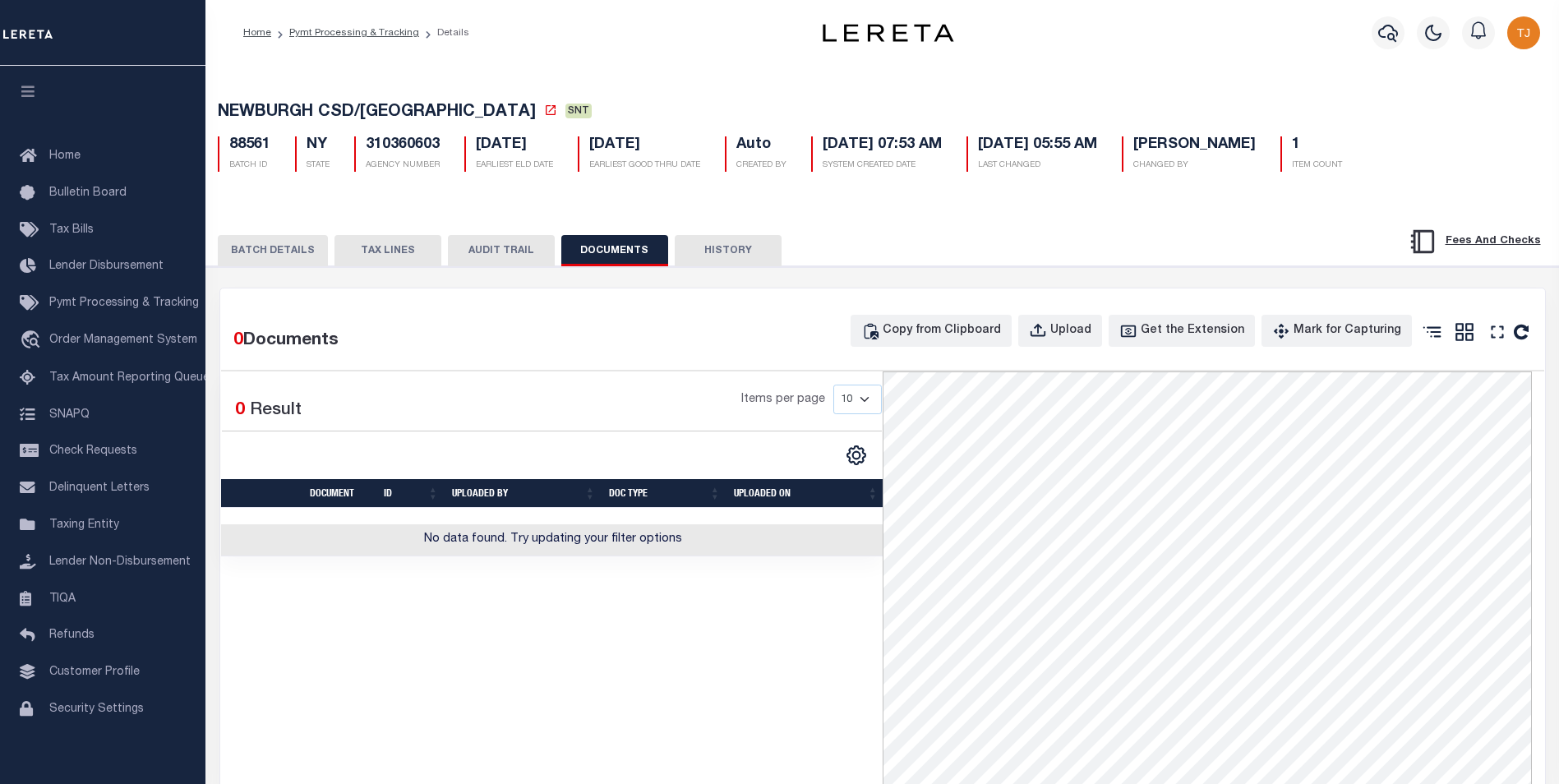
click at [718, 255] on button "HISTORY" at bounding box center [728, 250] width 106 height 31
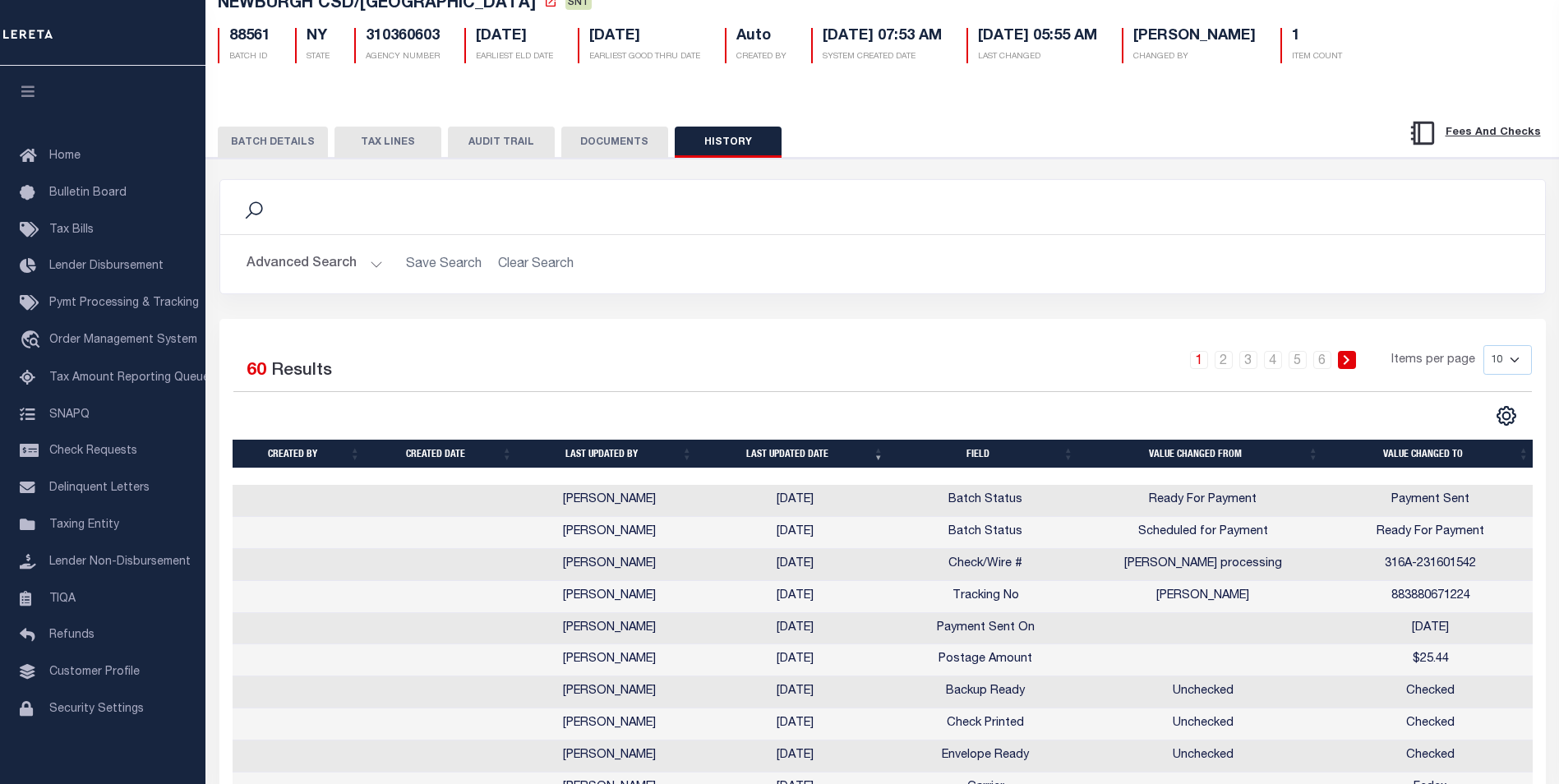
scroll to position [64, 0]
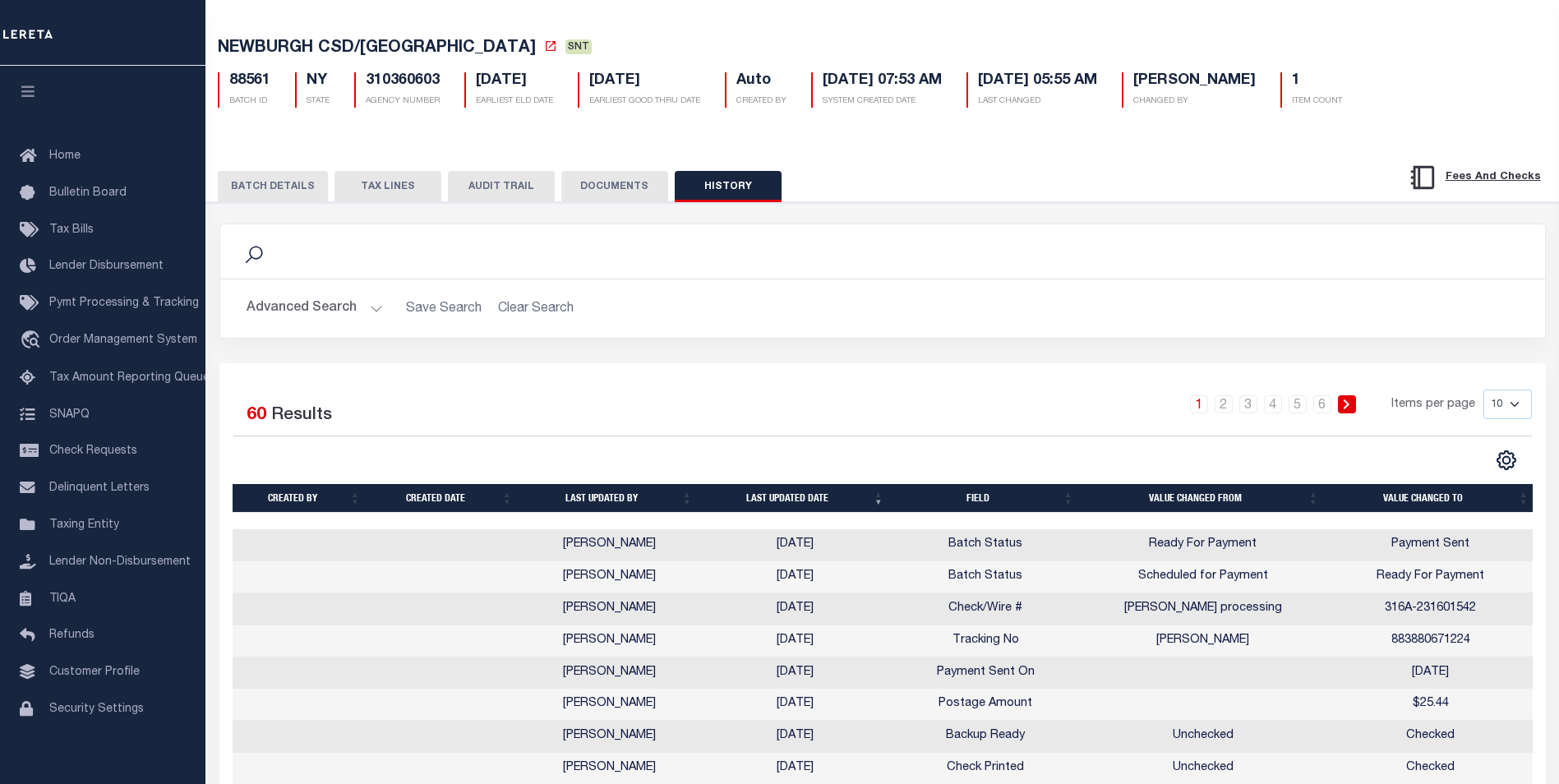
click at [508, 208] on div "PAYMENT BATCH Total Payment Due: $510.6 Batch Status" at bounding box center [882, 542] width 1369 height 680
click at [506, 200] on button "AUDIT TRAIL" at bounding box center [501, 186] width 106 height 31
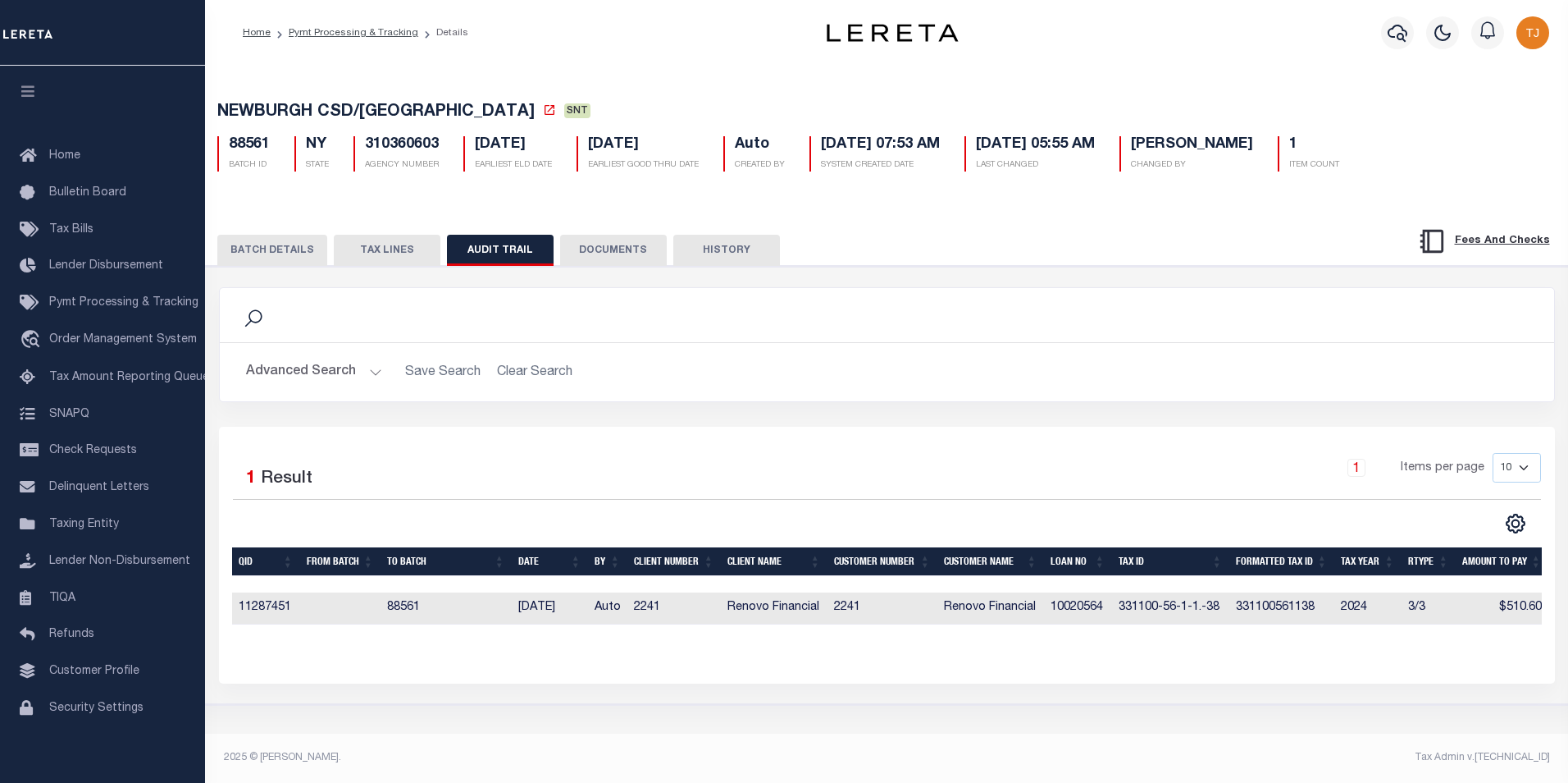
click at [413, 259] on button "TAX LINES" at bounding box center [386, 250] width 106 height 31
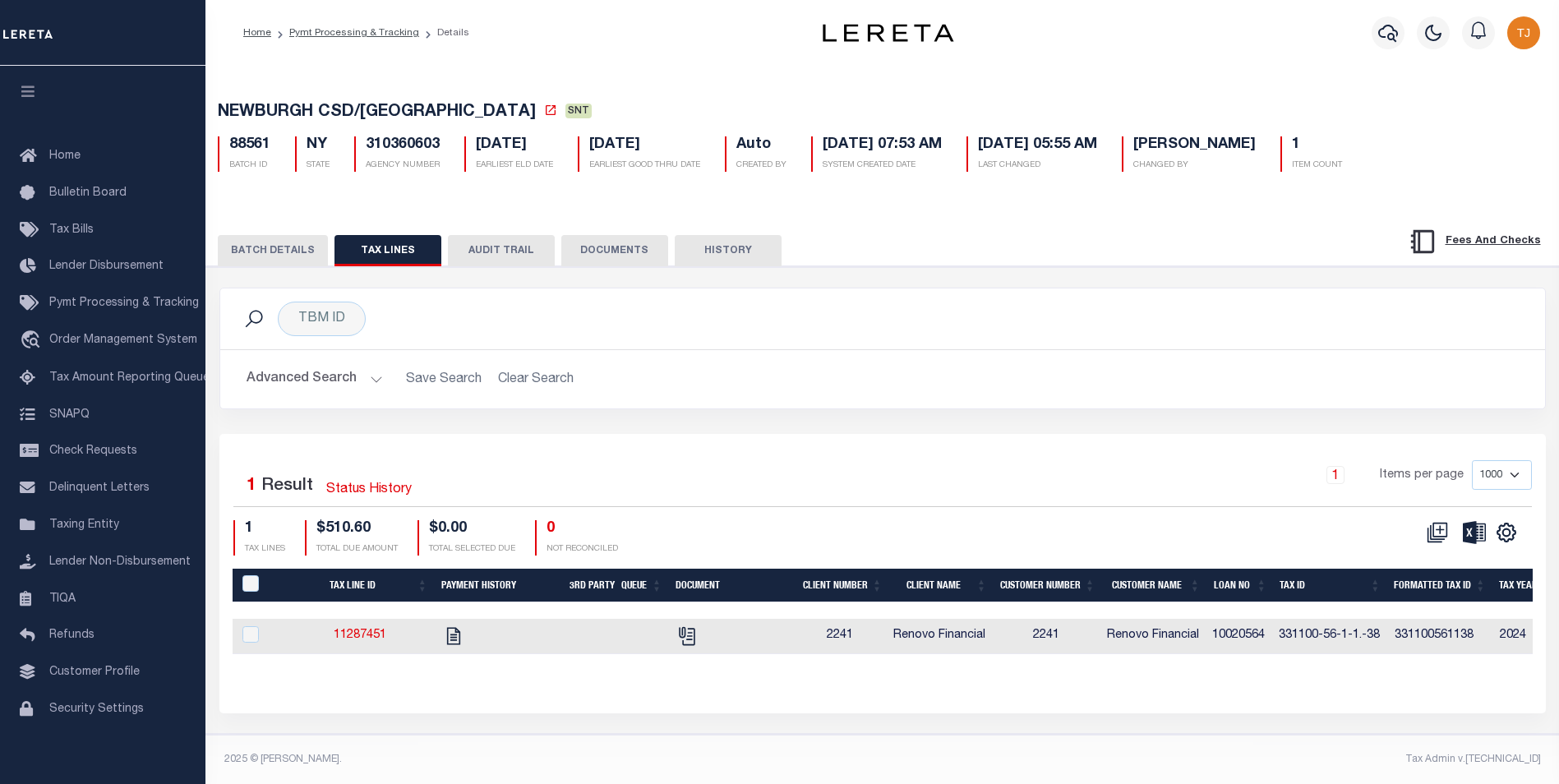
click at [299, 260] on button "BATCH DETAILS" at bounding box center [272, 250] width 110 height 31
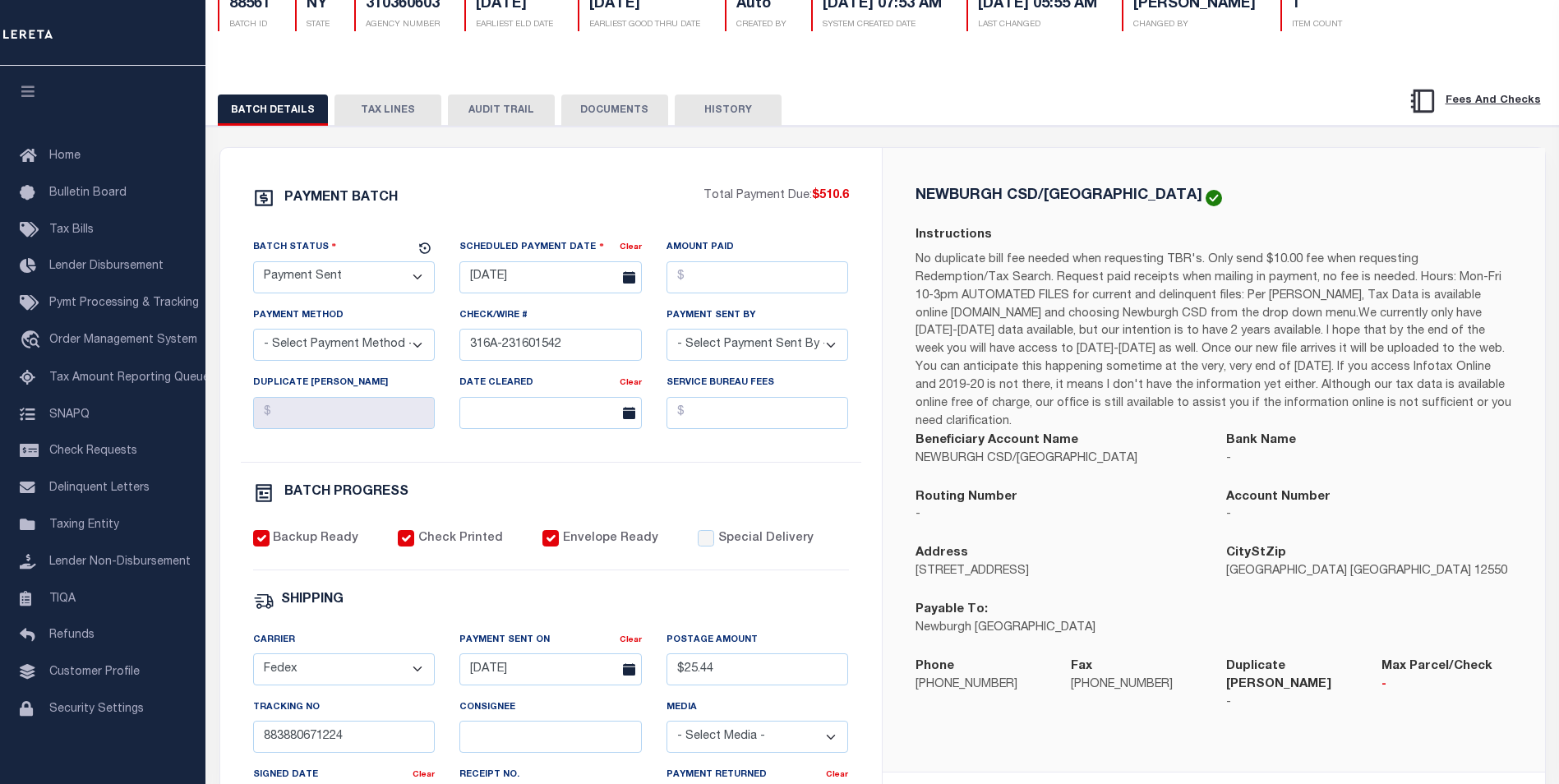
scroll to position [113, 0]
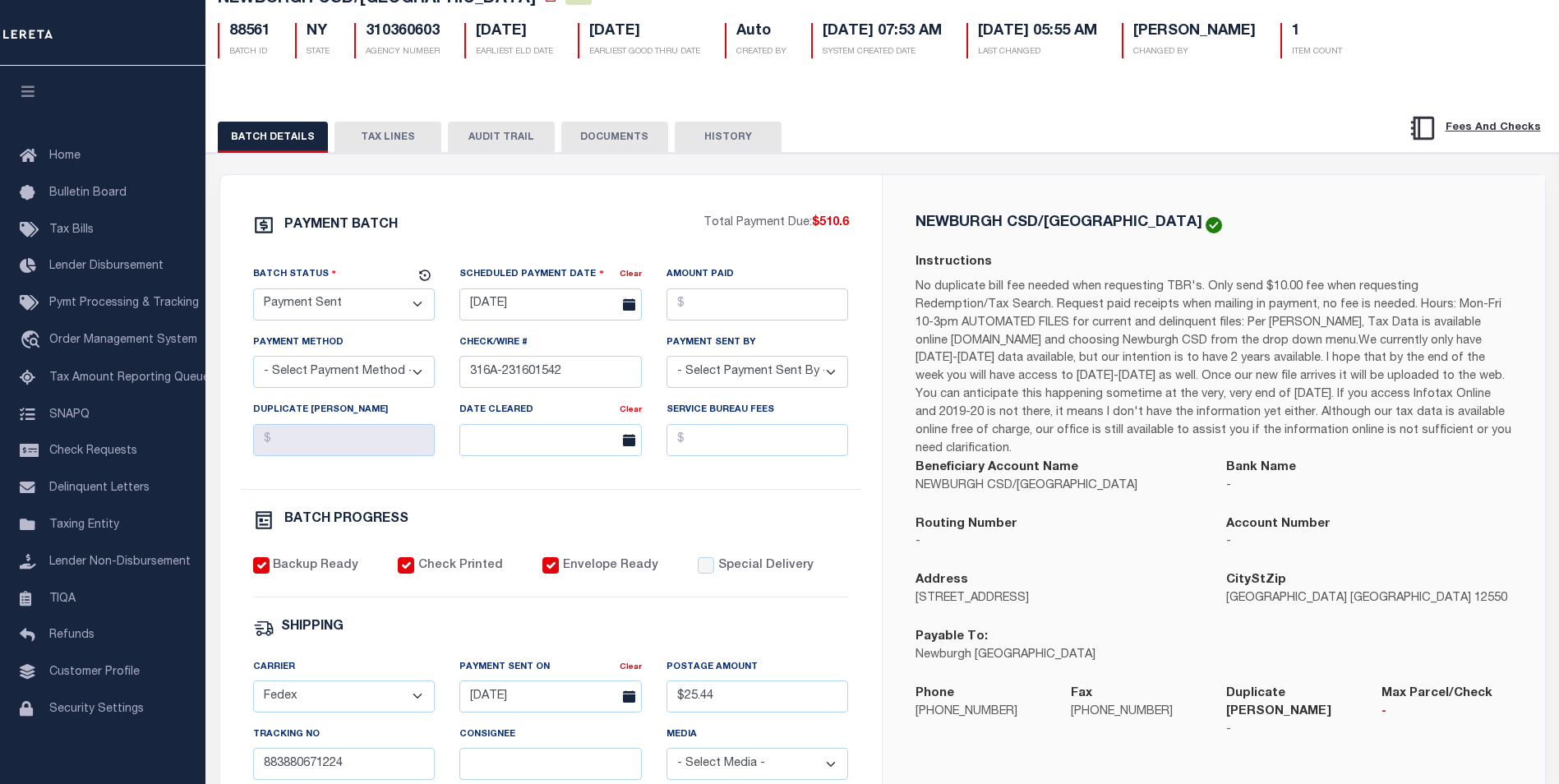
click at [269, 145] on button "BATCH DETAILS" at bounding box center [272, 136] width 110 height 31
click at [404, 137] on button "TAX LINES" at bounding box center [387, 136] width 106 height 31
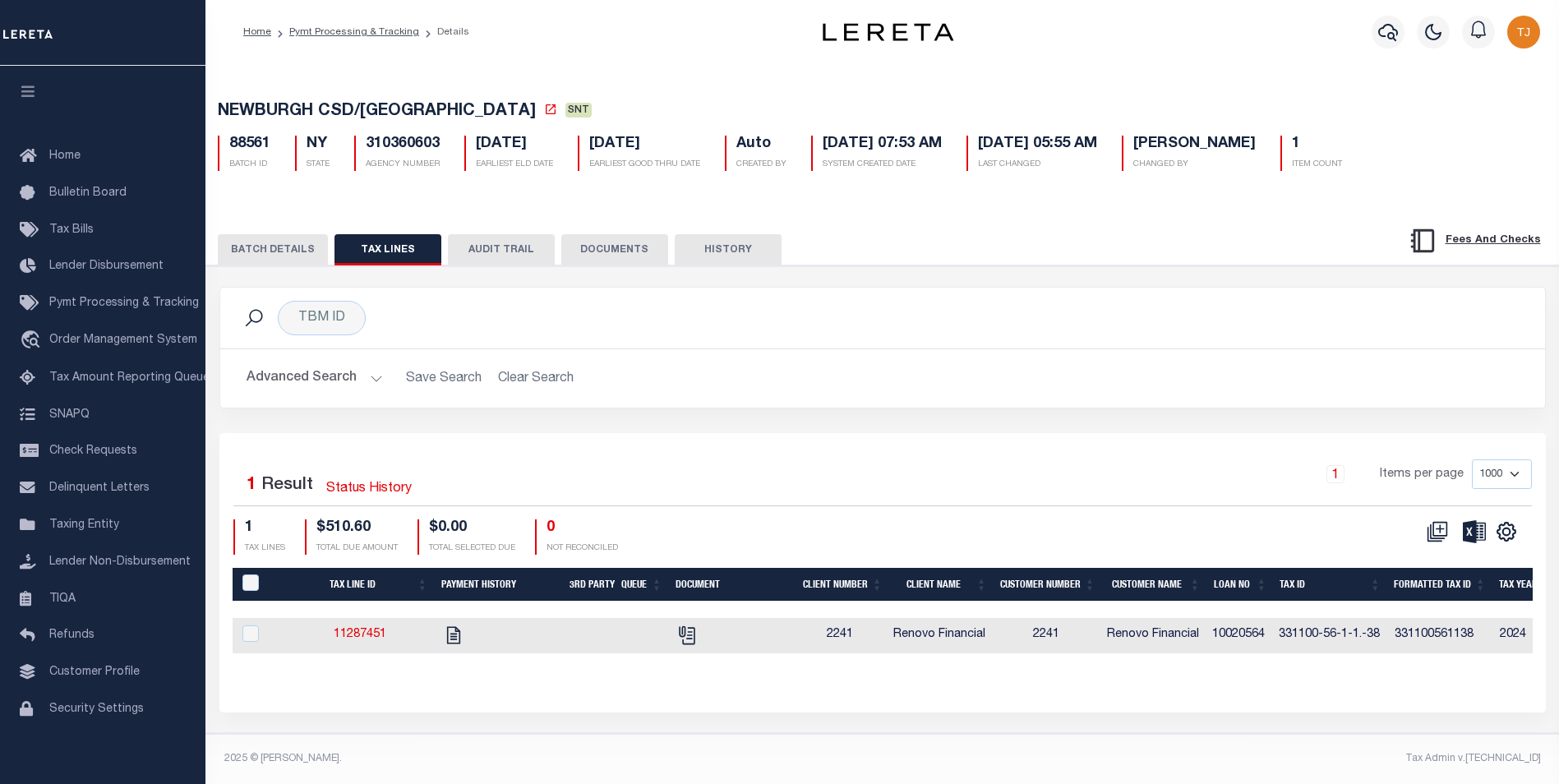
scroll to position [16, 0]
click at [454, 624] on icon "" at bounding box center [453, 634] width 22 height 22
checkbox input "true"
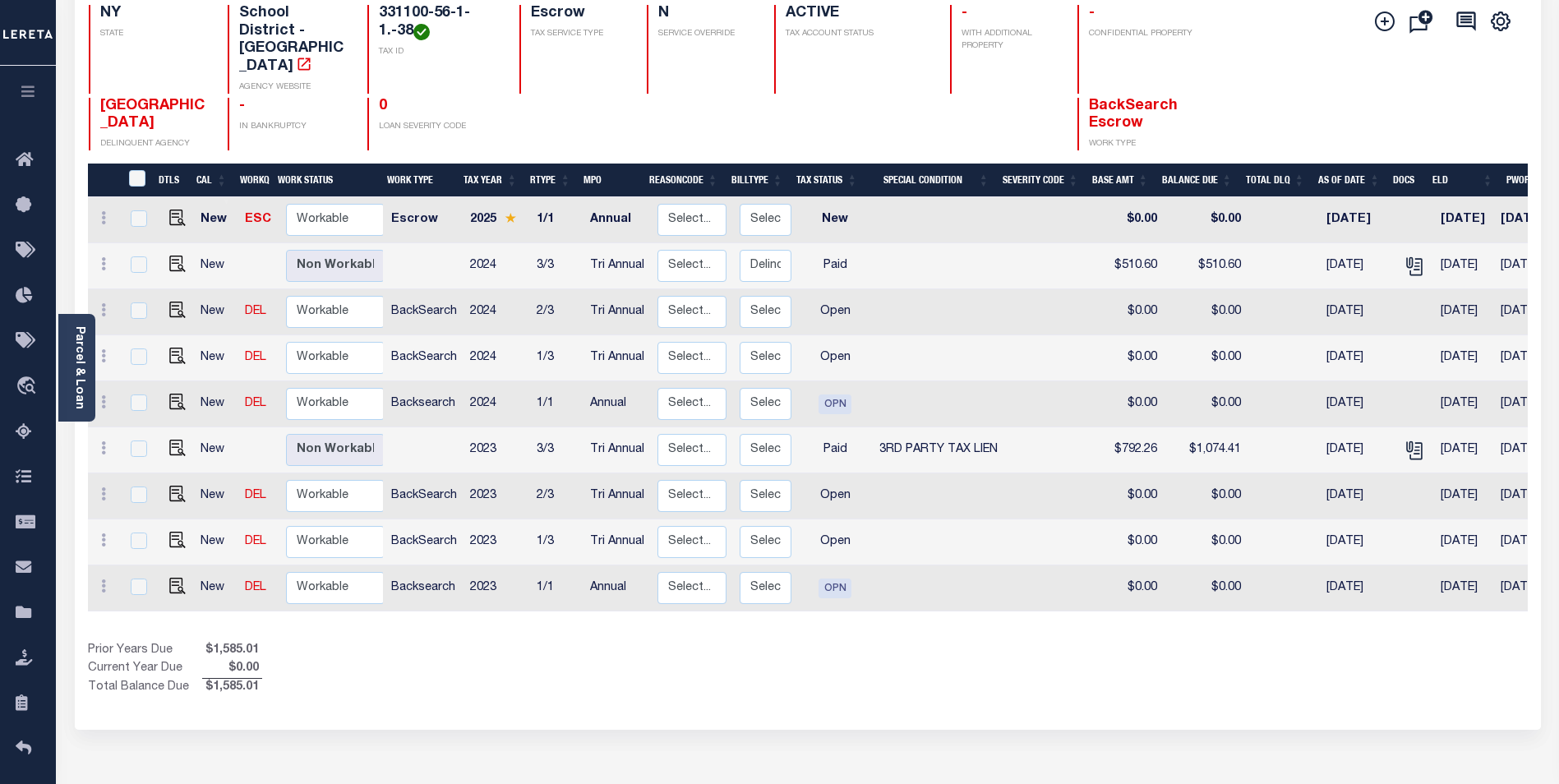
scroll to position [232, 0]
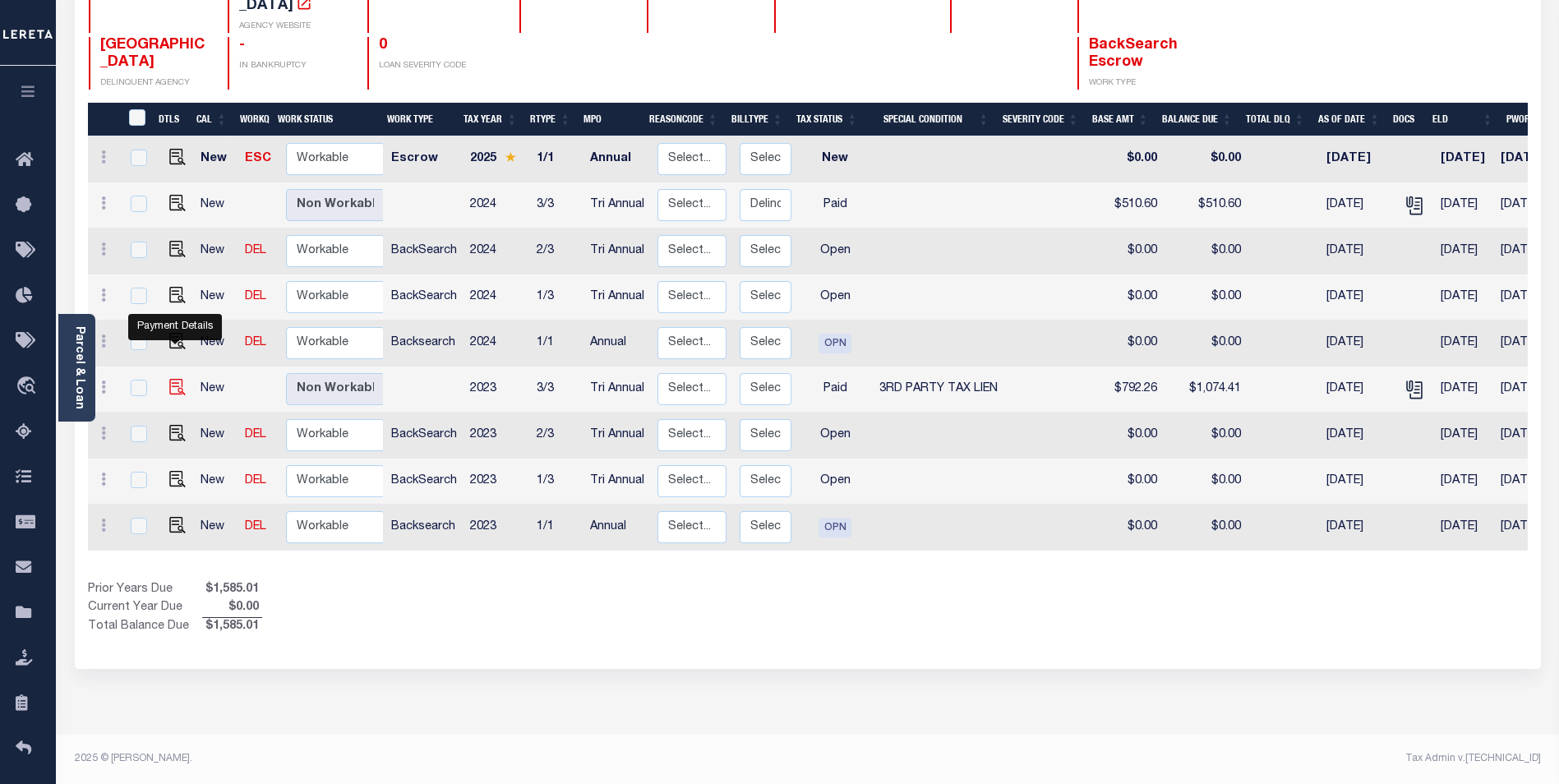
click at [175, 378] on img "" at bounding box center [177, 386] width 16 height 16
checkbox input "true"
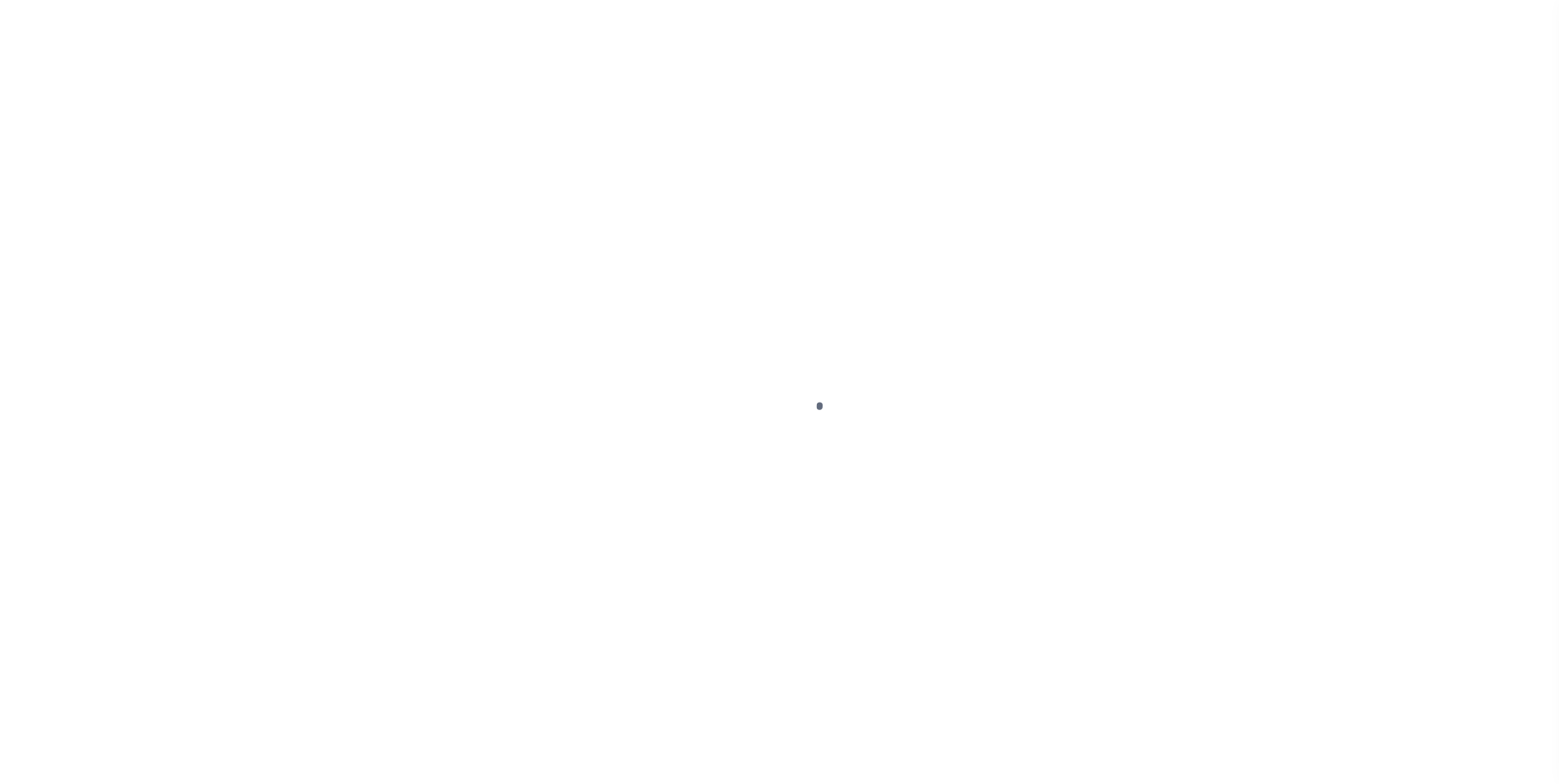
select select "PYD"
select select "20"
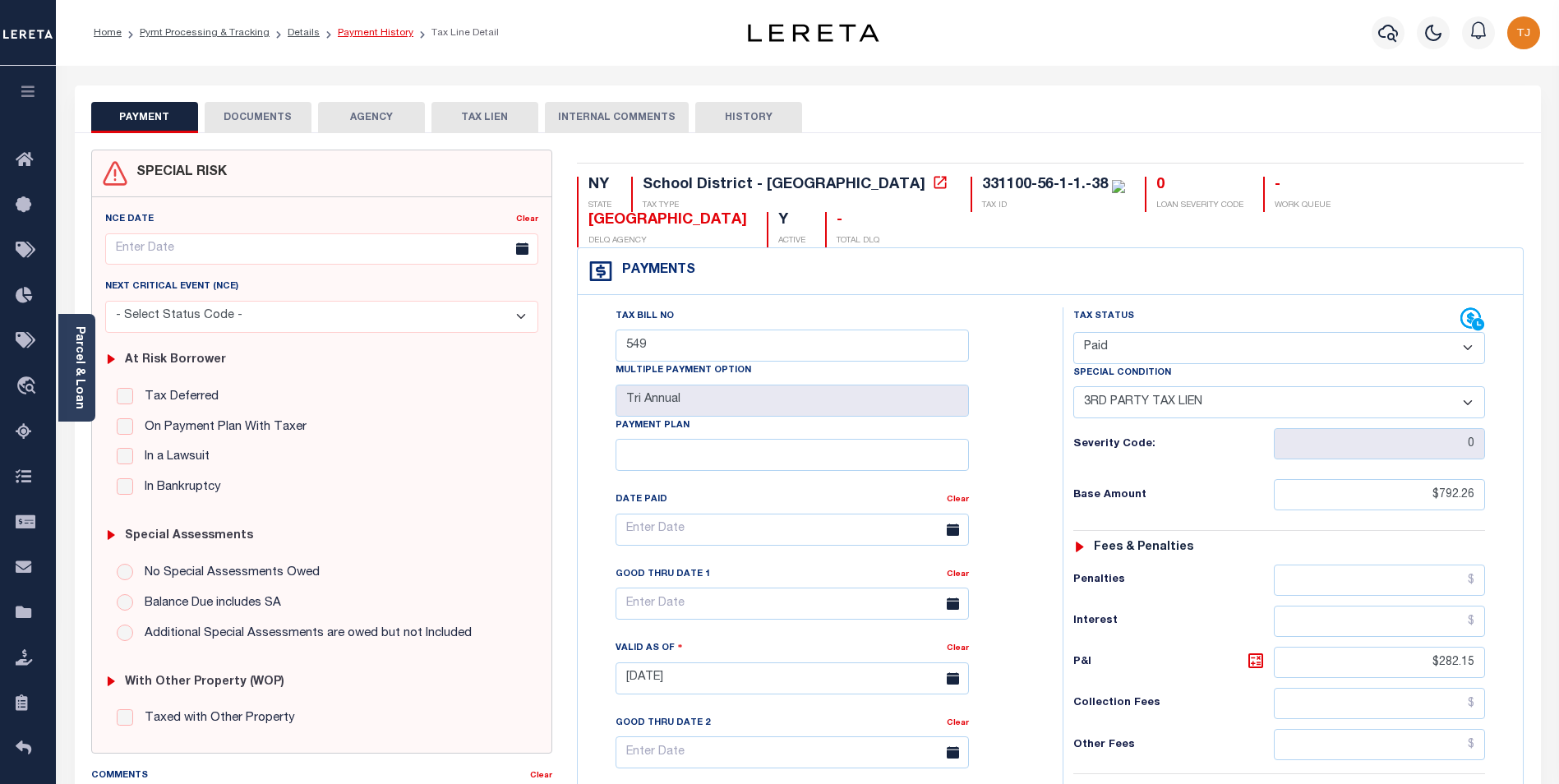
click at [368, 30] on link "Payment History" at bounding box center [376, 33] width 75 height 9
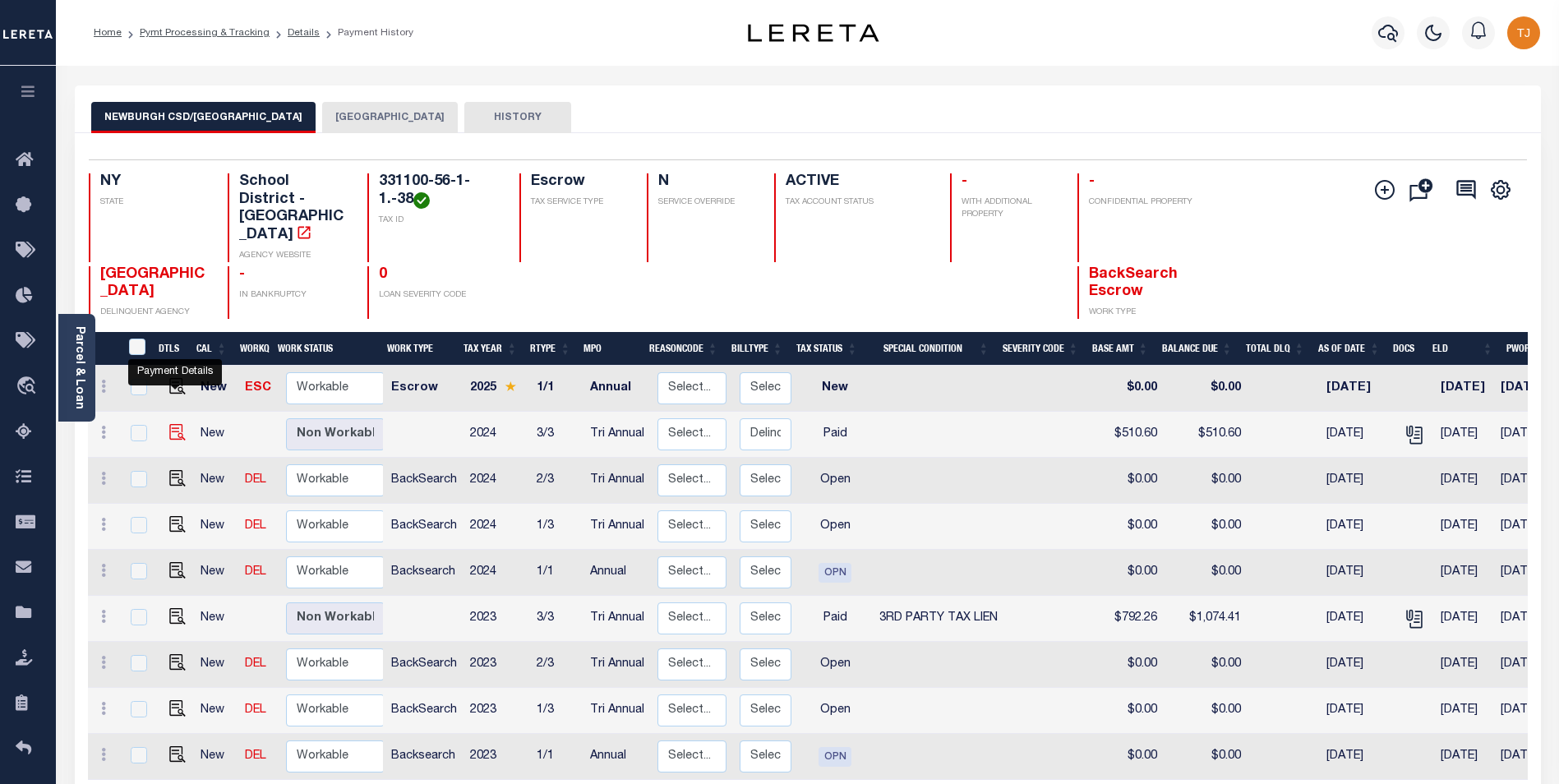
click at [174, 424] on img "" at bounding box center [177, 431] width 16 height 16
checkbox input "true"
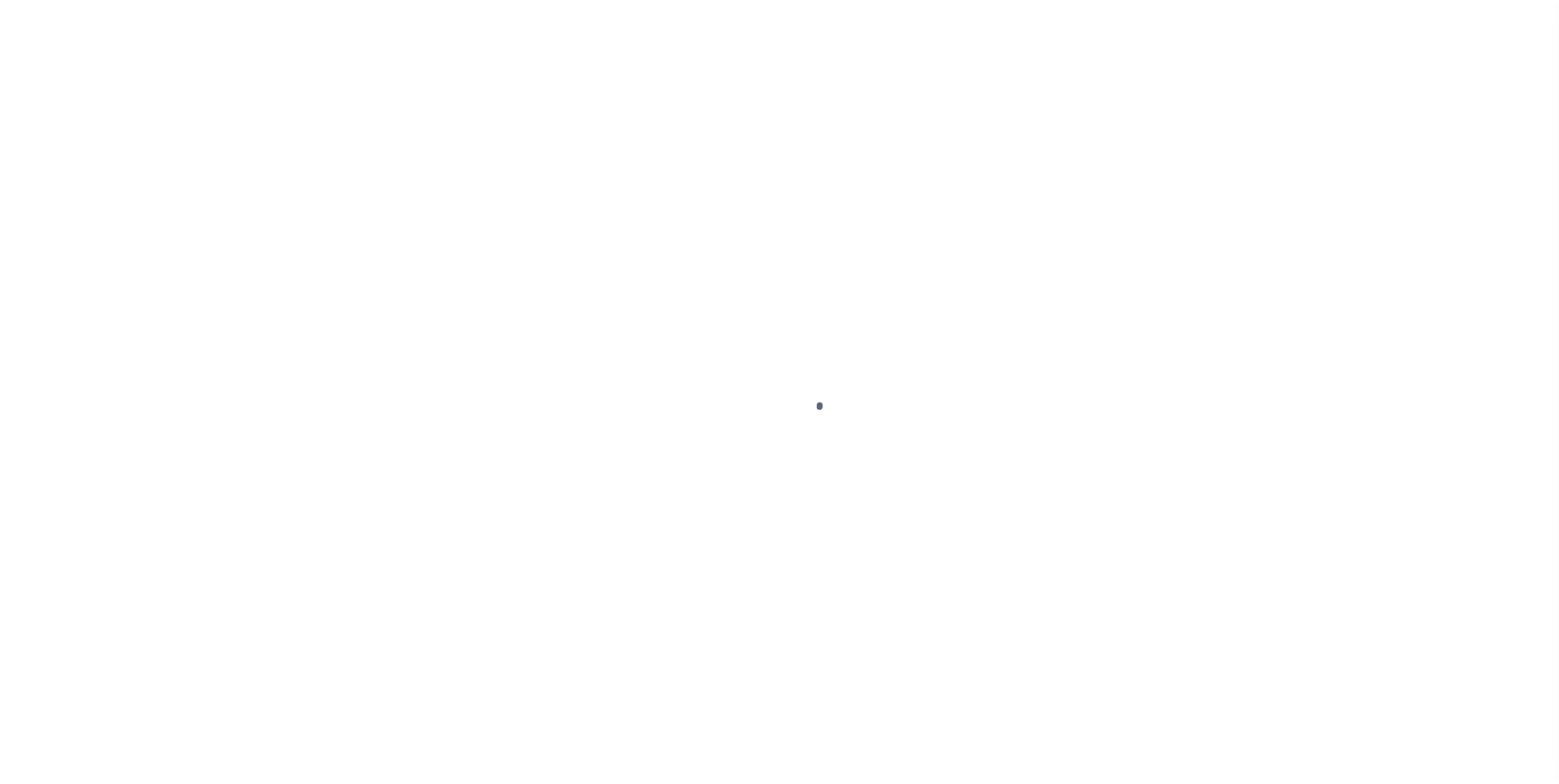
select select "PYD"
